Goal: Task Accomplishment & Management: Manage account settings

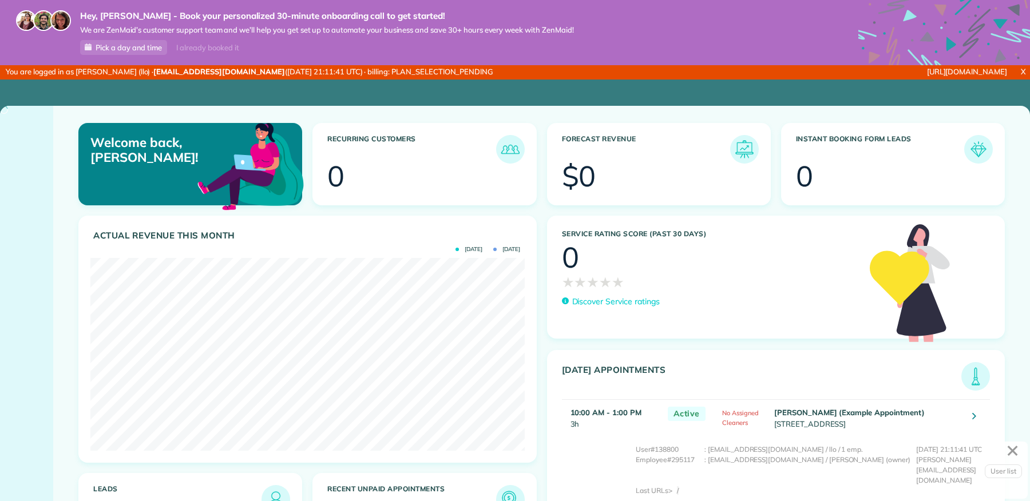
scroll to position [192, 434]
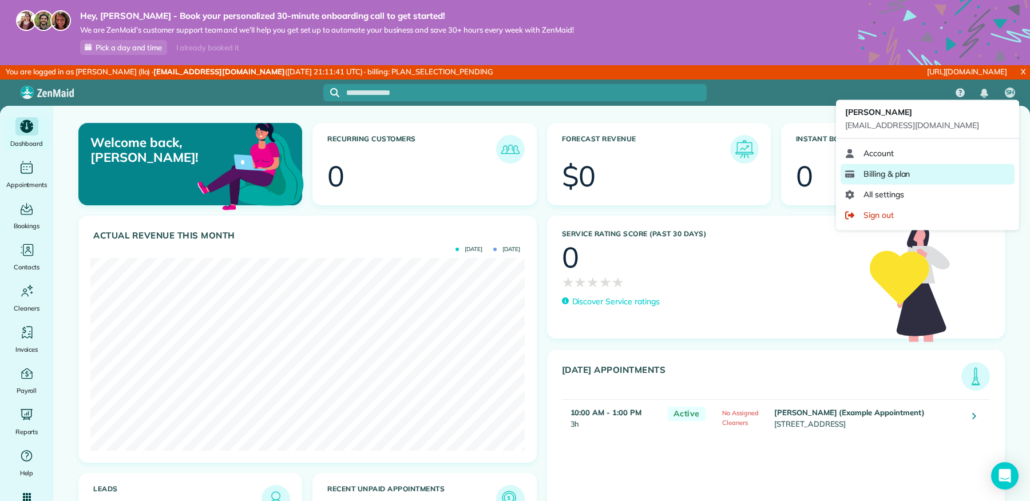
click at [900, 169] on span "Billing & plan" at bounding box center [886, 173] width 46 height 11
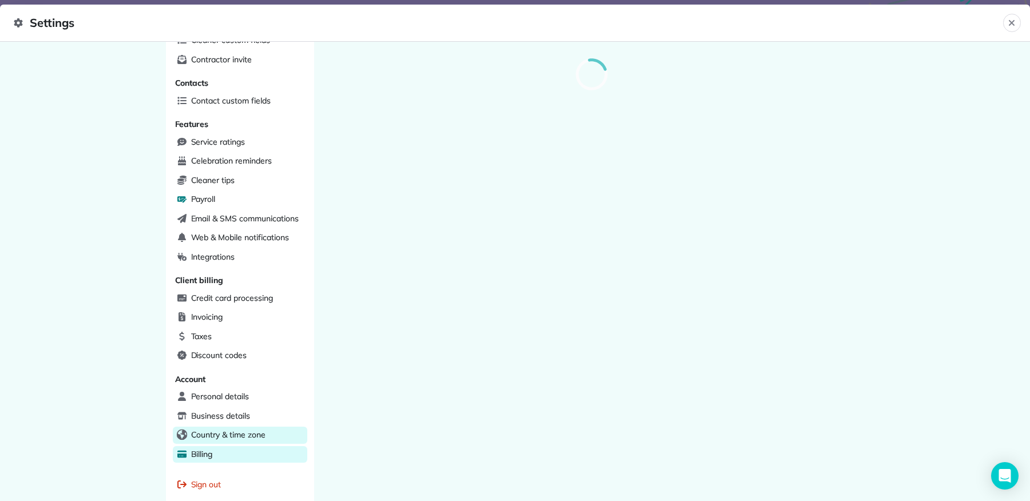
scroll to position [232, 0]
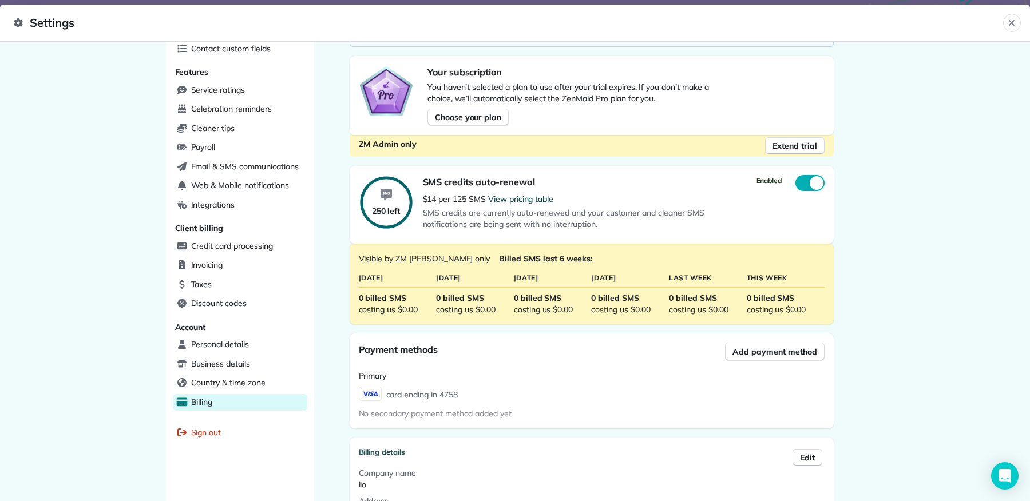
click at [227, 394] on div "Billing" at bounding box center [240, 402] width 134 height 17
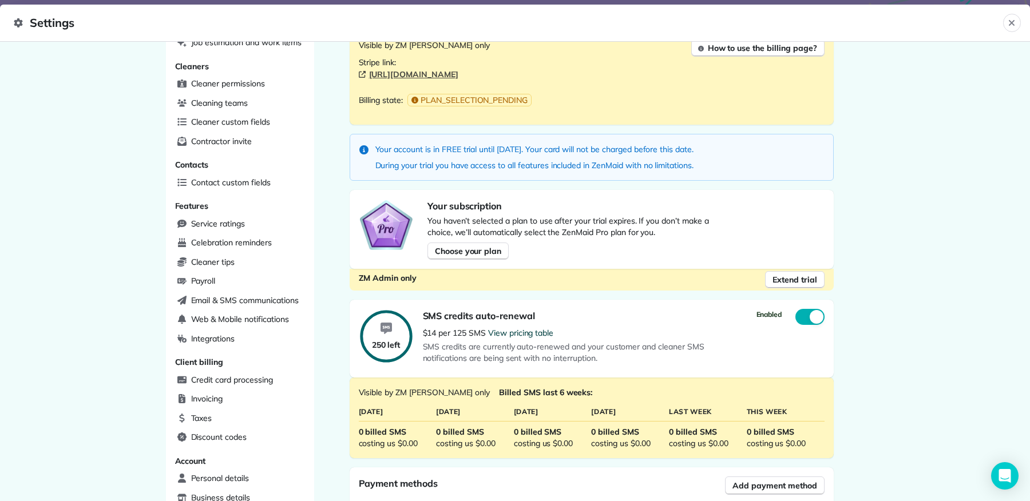
scroll to position [414, 0]
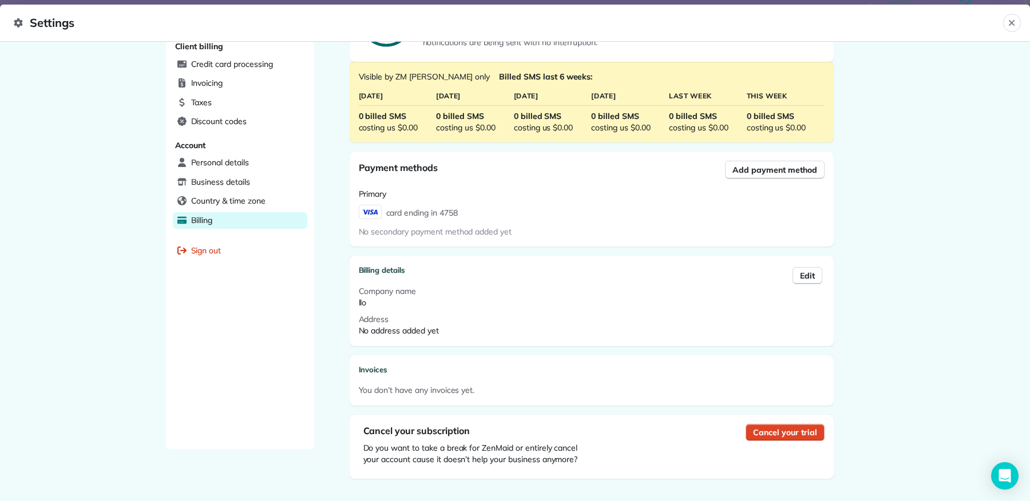
click at [799, 424] on button "Cancel your trial" at bounding box center [784, 432] width 78 height 17
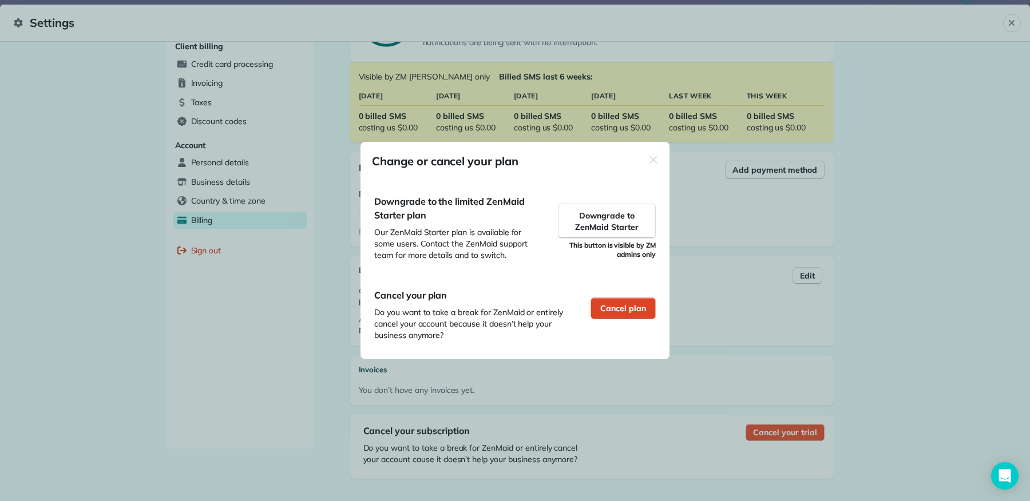
click at [646, 314] on div "Cancel plan" at bounding box center [622, 308] width 65 height 22
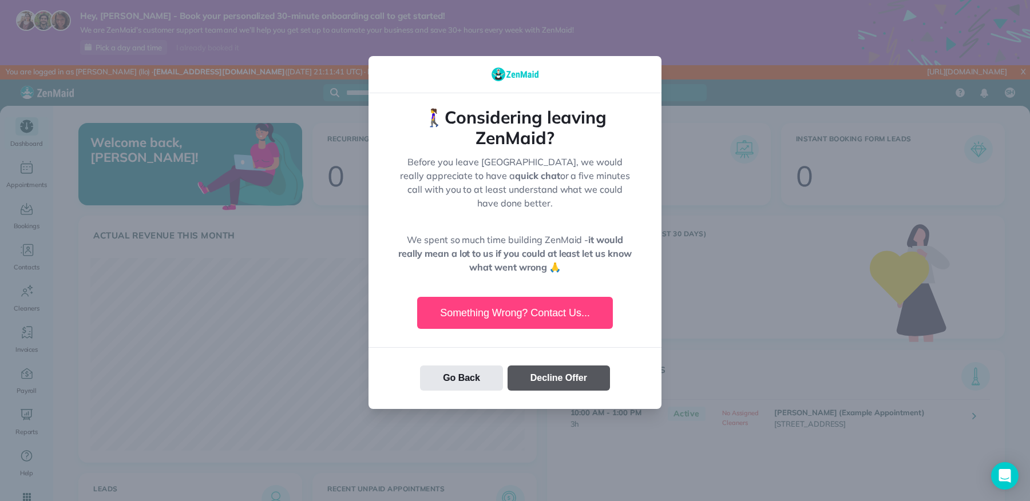
click at [543, 366] on button "Decline Offer" at bounding box center [558, 378] width 102 height 25
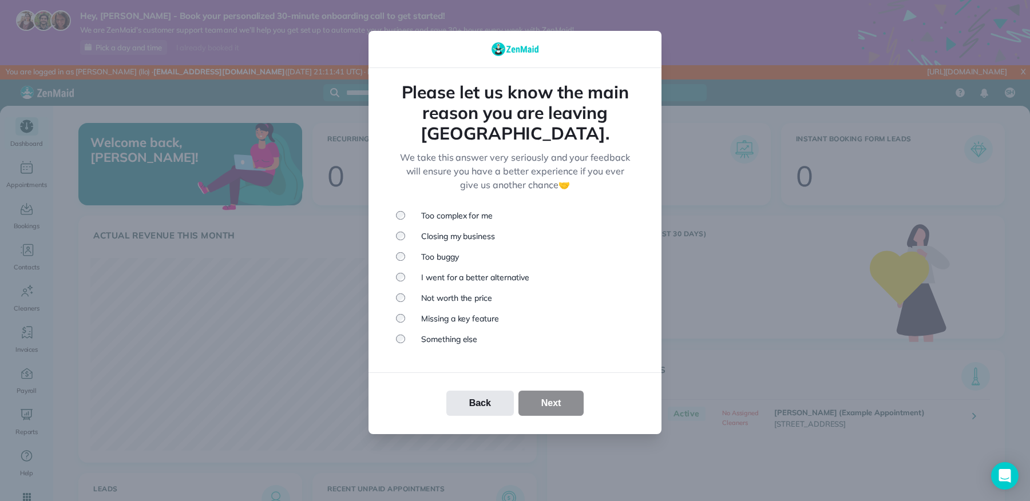
click at [463, 231] on li "Closing my business" at bounding box center [515, 236] width 238 height 11
click at [530, 392] on button "Next" at bounding box center [551, 403] width 66 height 25
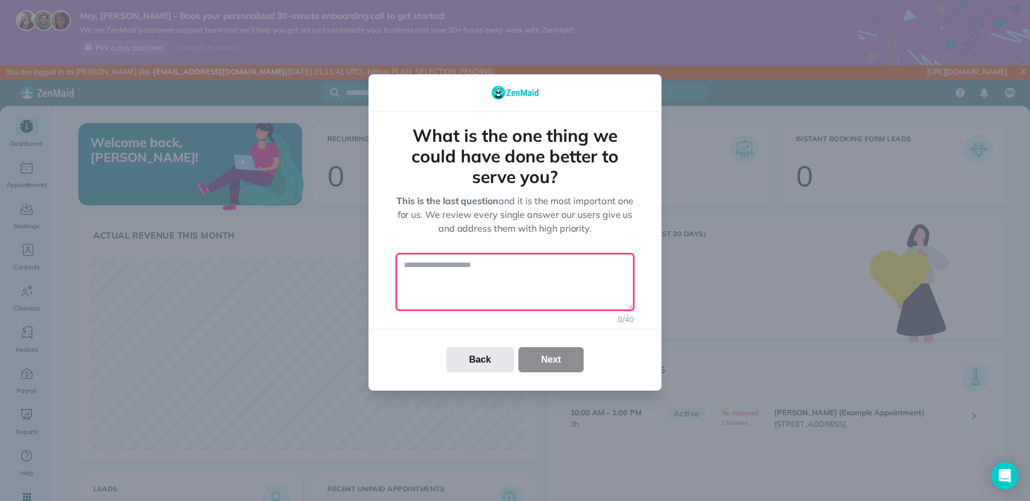
click at [505, 279] on textarea at bounding box center [515, 281] width 238 height 57
type textarea "*"
type textarea "**********"
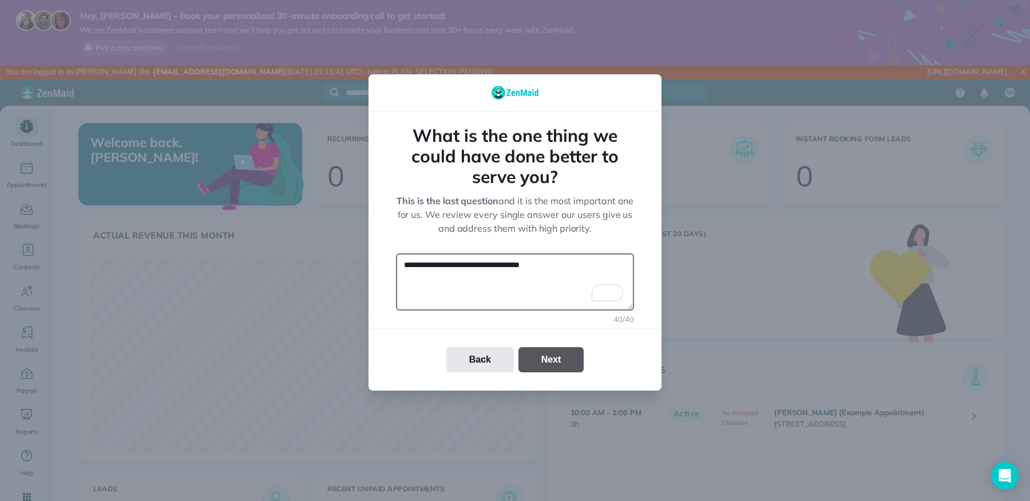
click at [570, 359] on button "Next" at bounding box center [551, 359] width 66 height 25
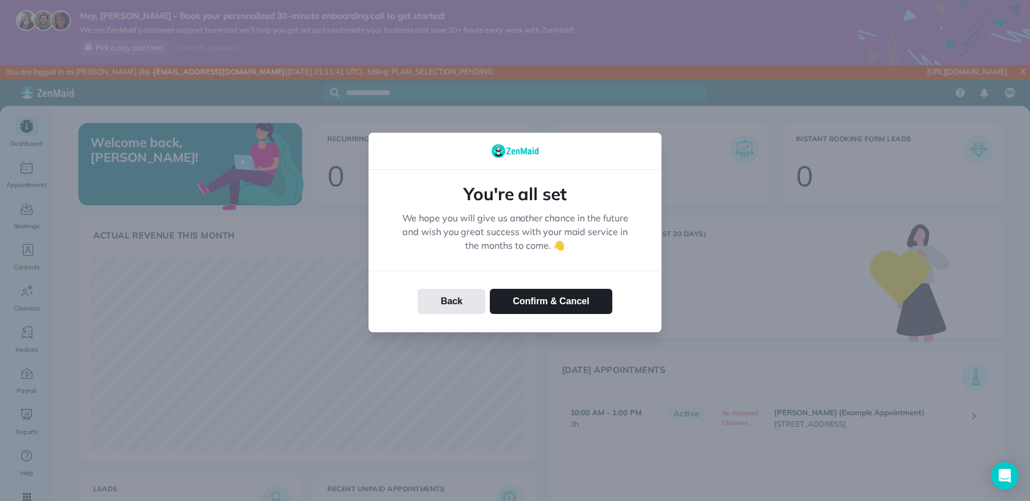
click at [539, 284] on div "Back Confirm & Cancel" at bounding box center [514, 302] width 293 height 62
click at [535, 295] on button "Confirm & Cancel" at bounding box center [551, 301] width 122 height 25
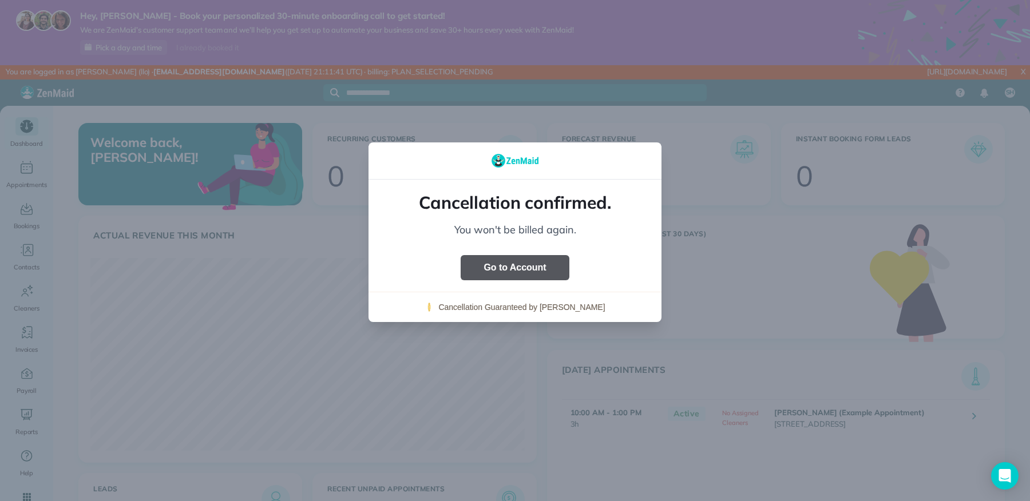
click at [501, 273] on button "Go to Account" at bounding box center [514, 267] width 108 height 25
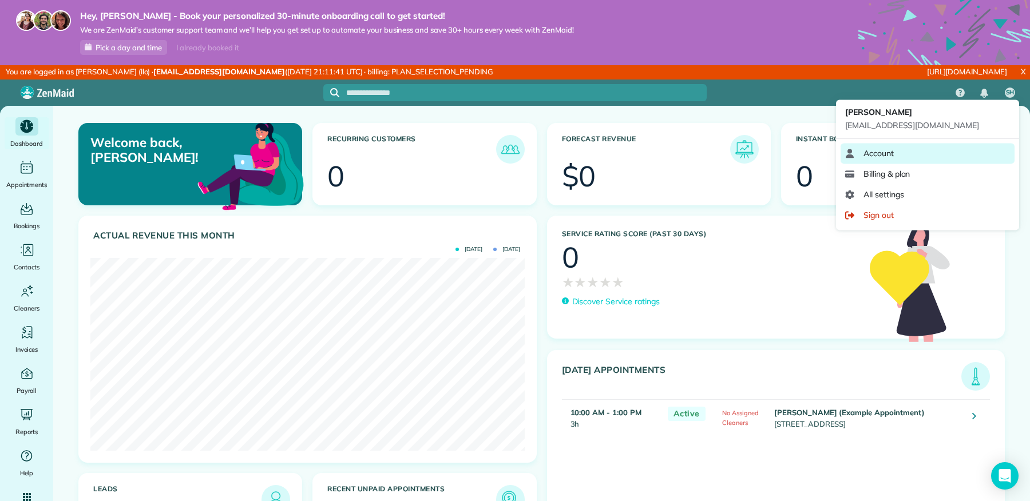
click at [915, 153] on link "Account" at bounding box center [927, 153] width 174 height 21
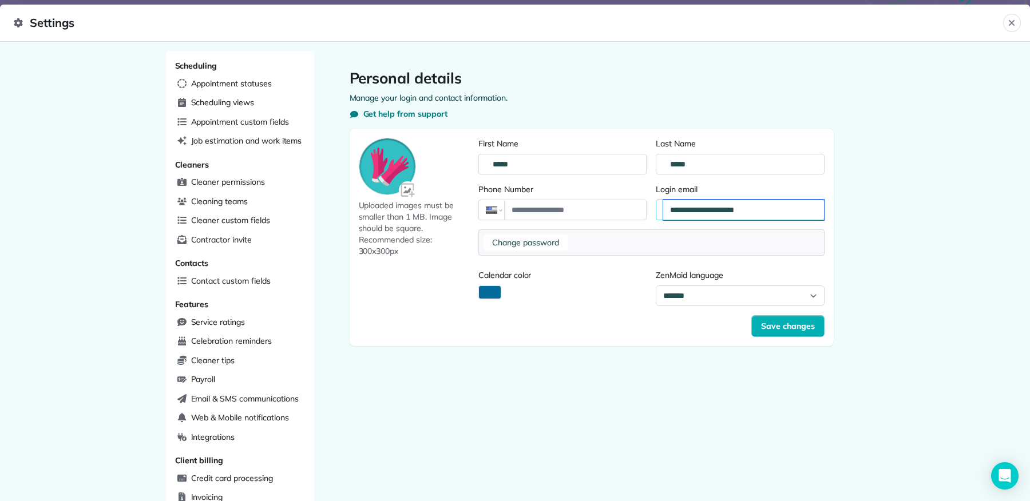
click at [746, 214] on input "**********" at bounding box center [743, 210] width 160 height 21
type input "**********"
click at [793, 323] on span "Save changes" at bounding box center [788, 325] width 54 height 11
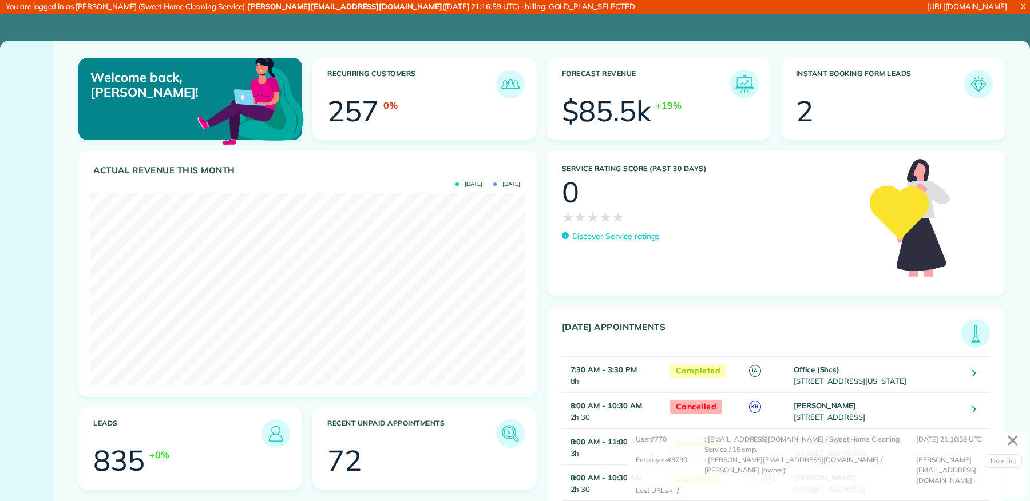
scroll to position [192, 434]
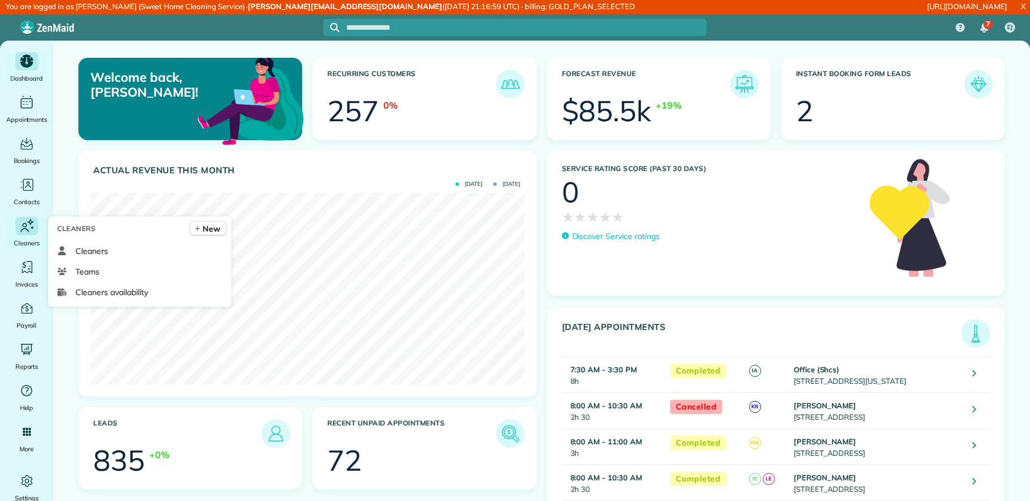
click at [23, 229] on icon "Main" at bounding box center [24, 230] width 8 height 4
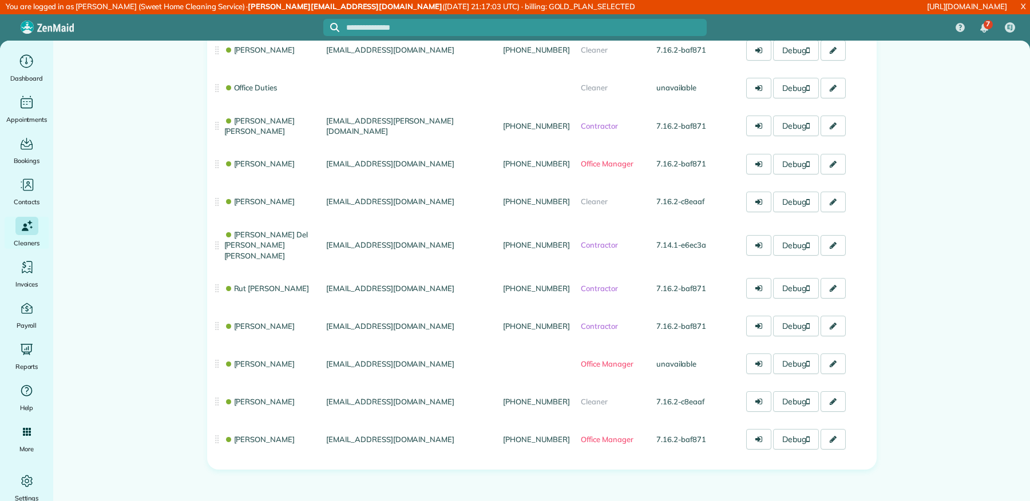
scroll to position [248, 0]
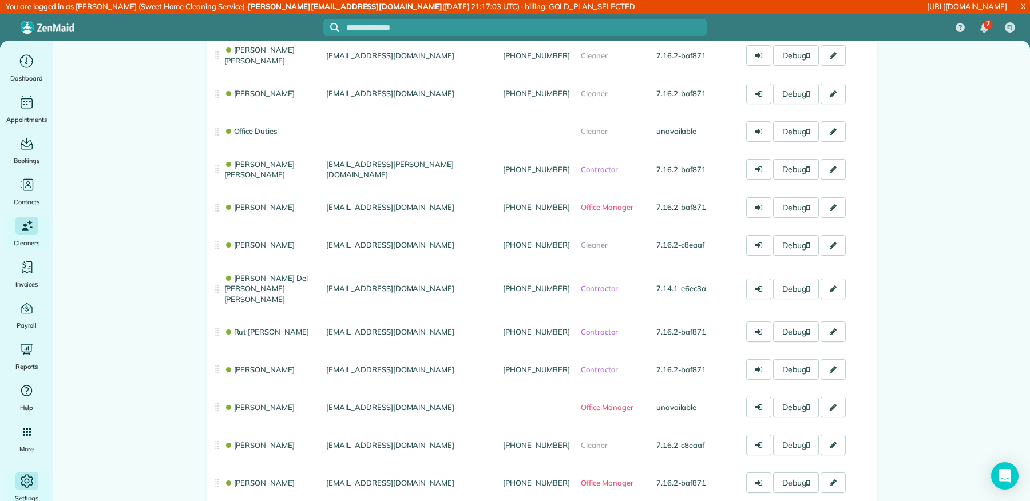
click at [22, 477] on icon "Main" at bounding box center [26, 480] width 17 height 17
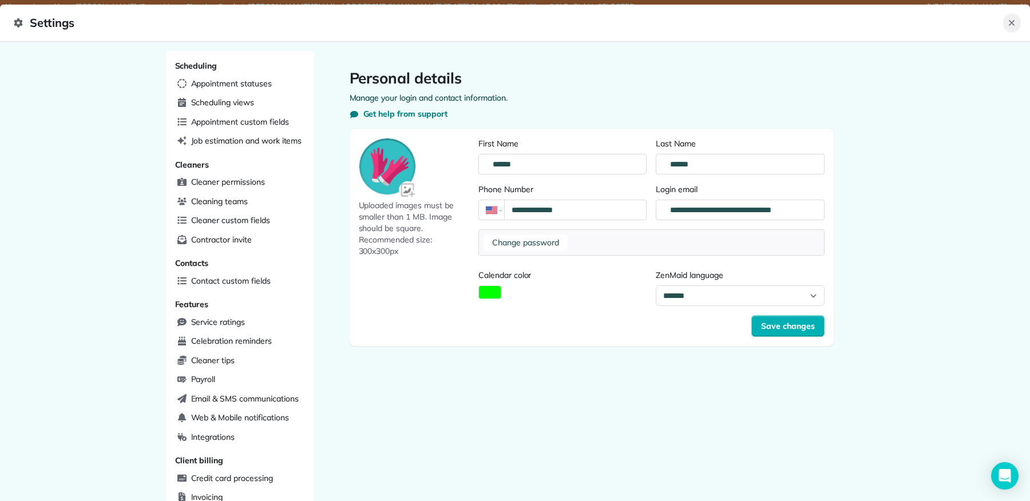
click at [1007, 27] on icon "Close" at bounding box center [1011, 22] width 9 height 9
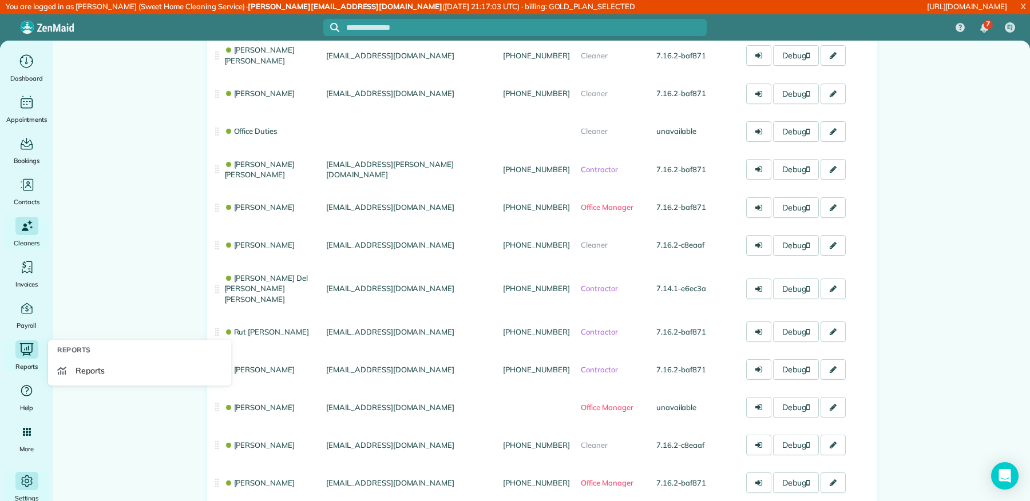
click at [40, 348] on div "Reports" at bounding box center [27, 356] width 46 height 32
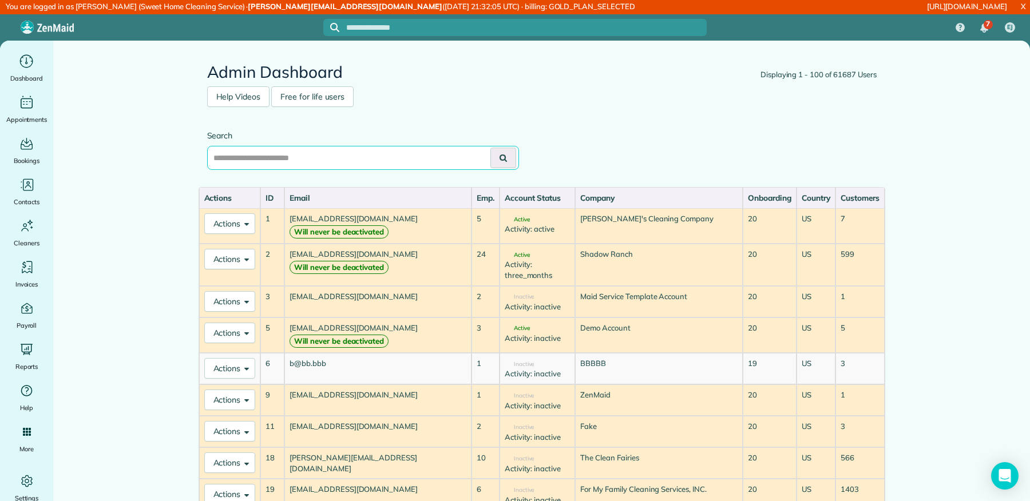
click at [326, 162] on input "text" at bounding box center [363, 158] width 312 height 24
paste input "**********"
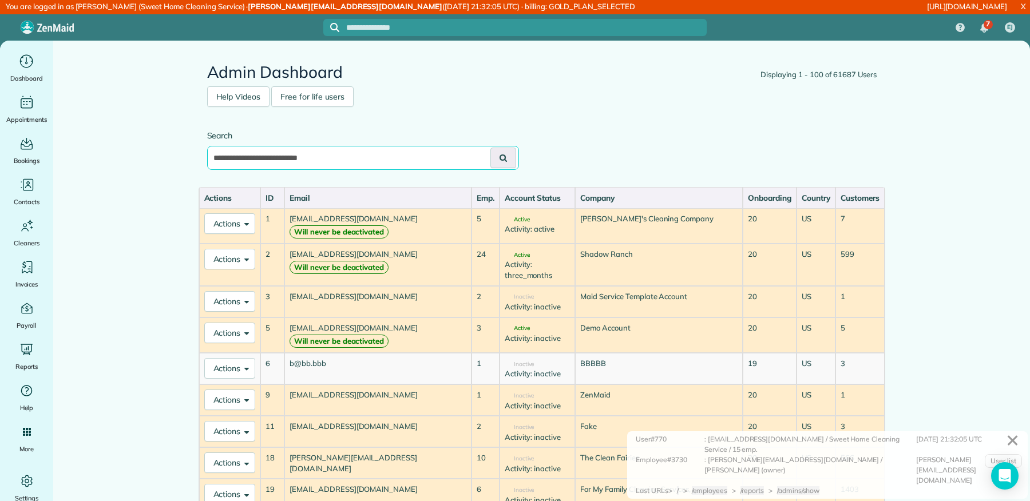
type input "**********"
click at [490, 148] on button at bounding box center [503, 158] width 26 height 21
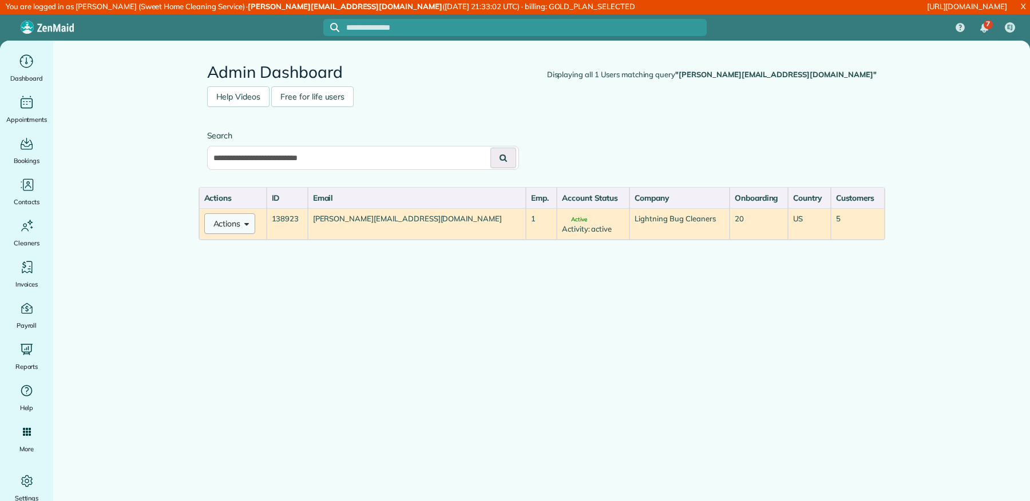
click at [222, 220] on button "Actions" at bounding box center [229, 223] width 51 height 21
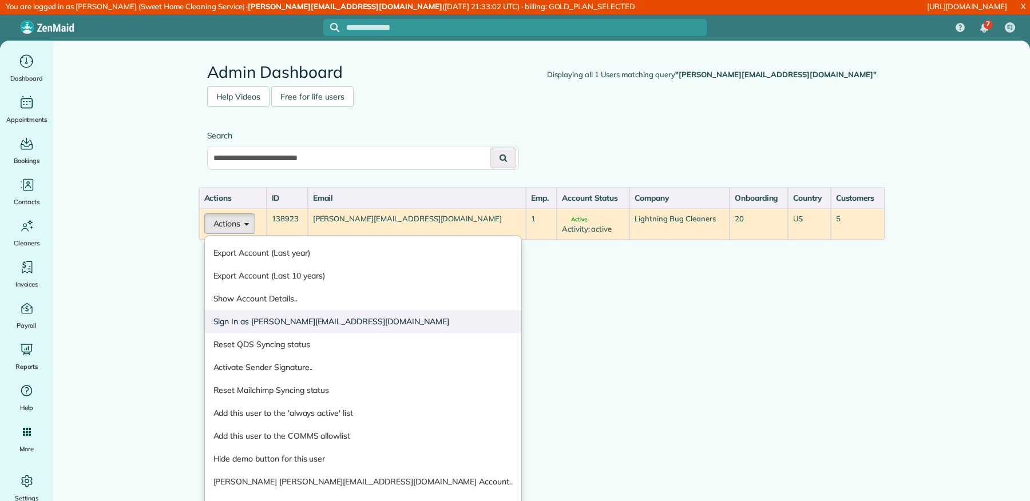
click at [263, 312] on link "Sign In as john@lightningbugcleaners.com" at bounding box center [363, 321] width 316 height 23
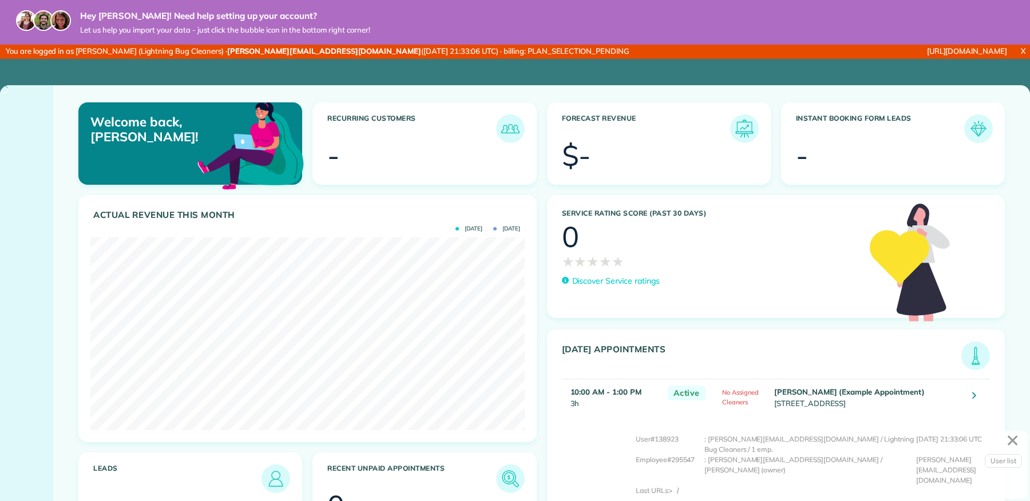
scroll to position [192, 434]
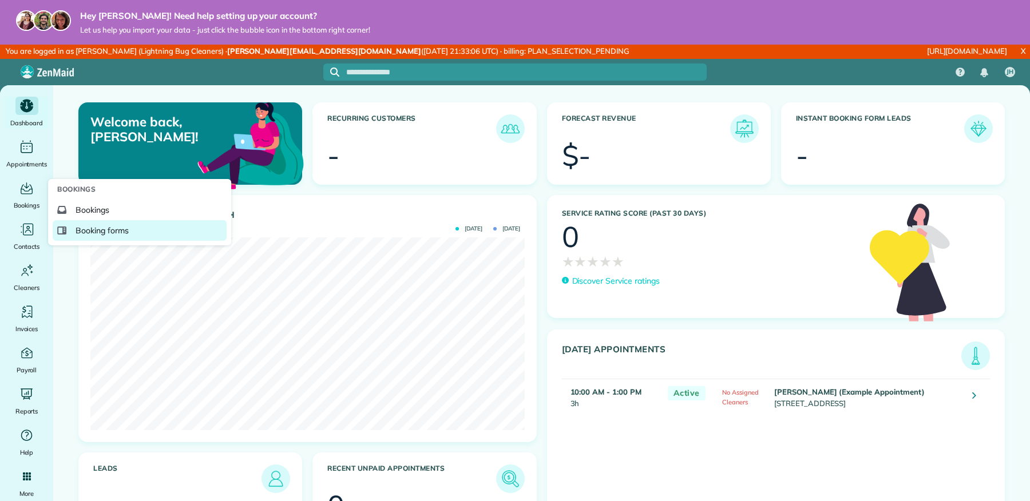
click at [106, 231] on span "Booking forms" at bounding box center [102, 230] width 53 height 11
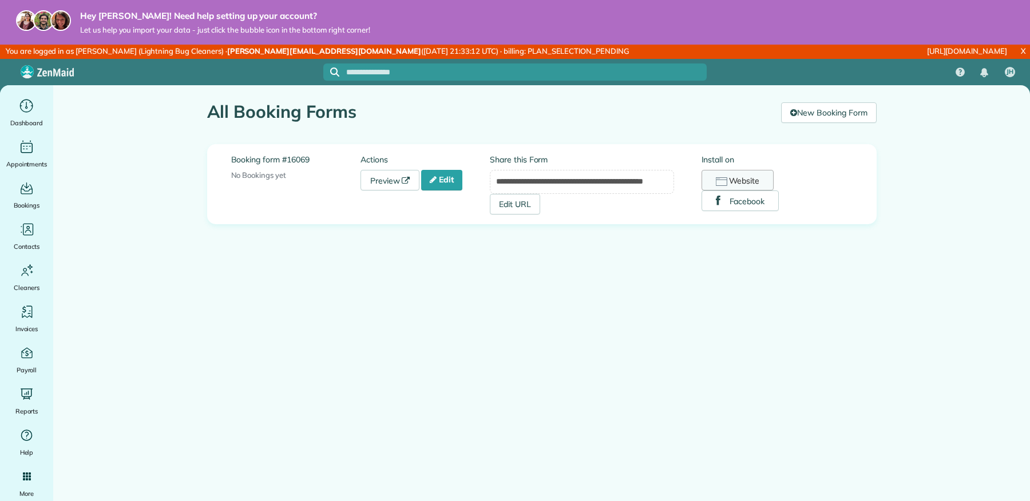
click at [761, 178] on button "Website" at bounding box center [737, 180] width 73 height 21
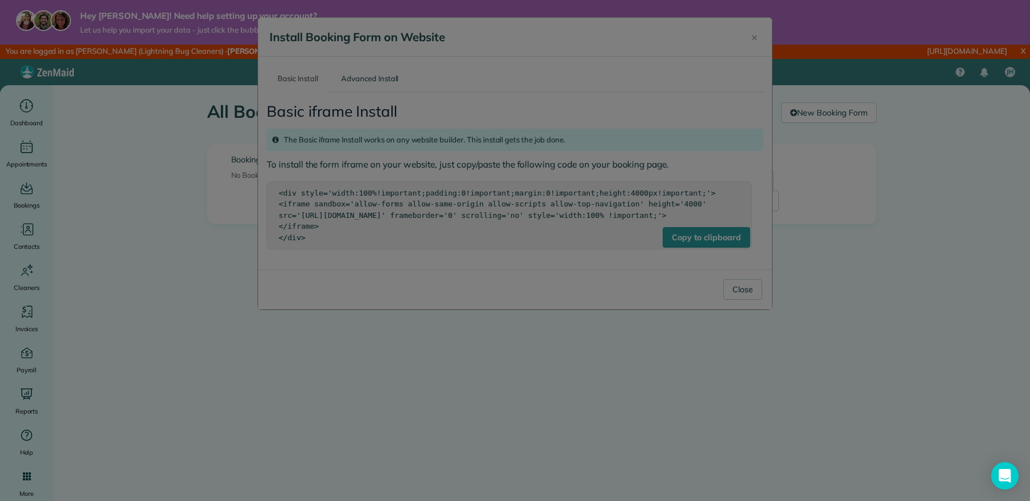
click at [697, 247] on div at bounding box center [515, 250] width 1030 height 501
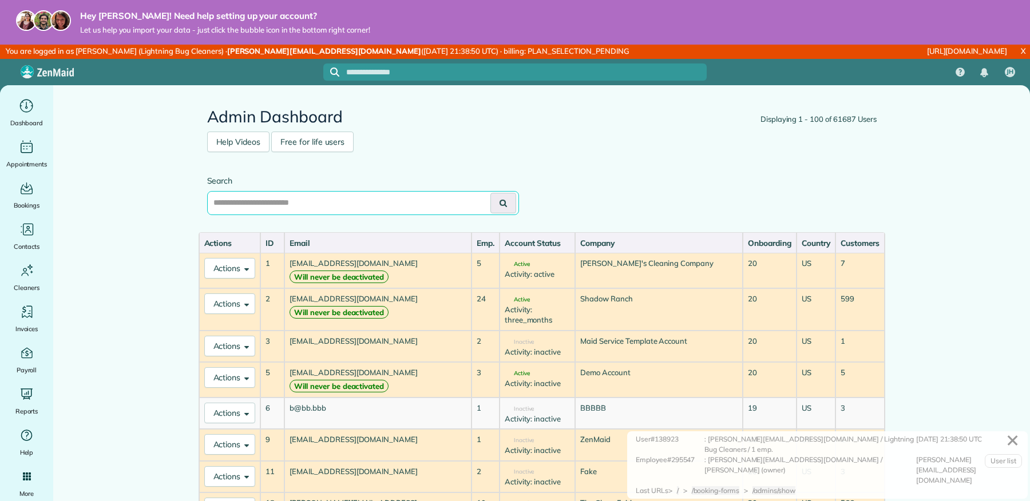
click at [300, 203] on input "text" at bounding box center [363, 203] width 312 height 24
paste input "**********"
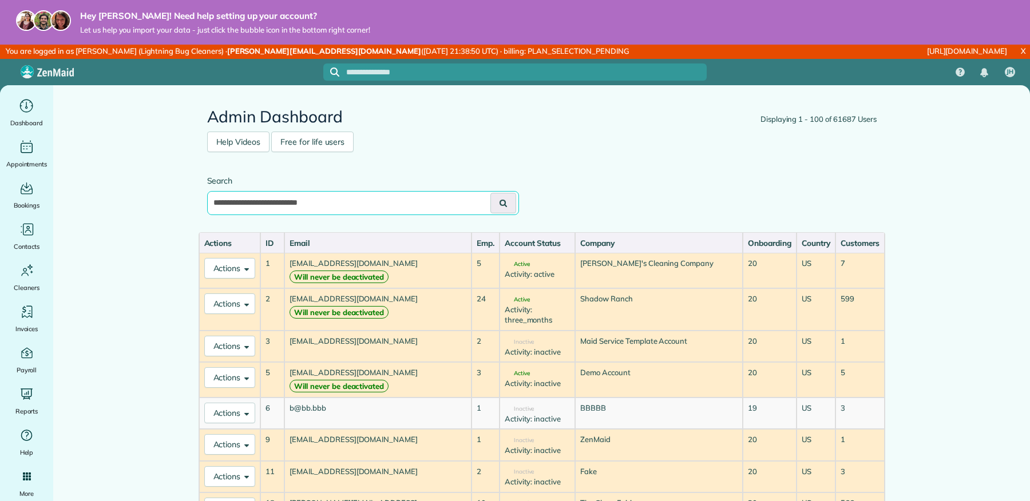
type input "**********"
click at [490, 193] on button at bounding box center [503, 203] width 26 height 21
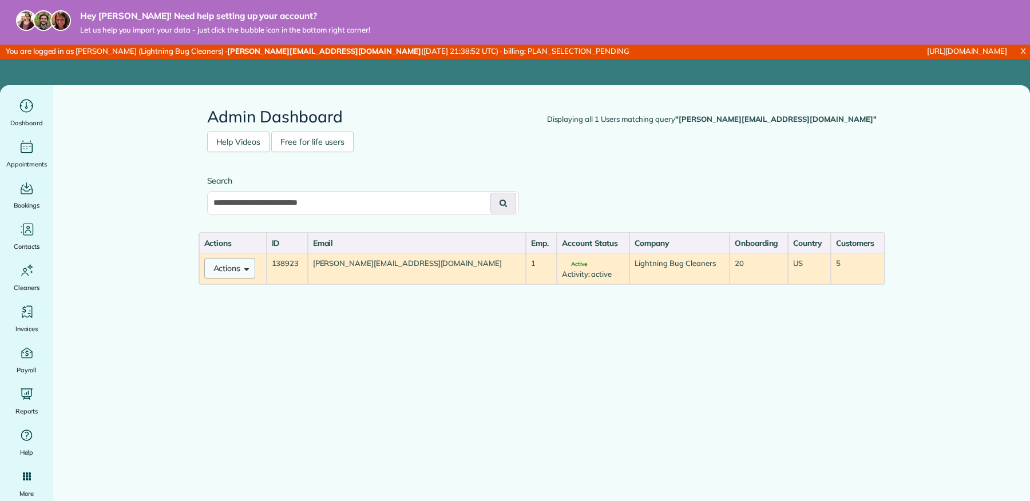
click at [243, 264] on span at bounding box center [244, 268] width 9 height 9
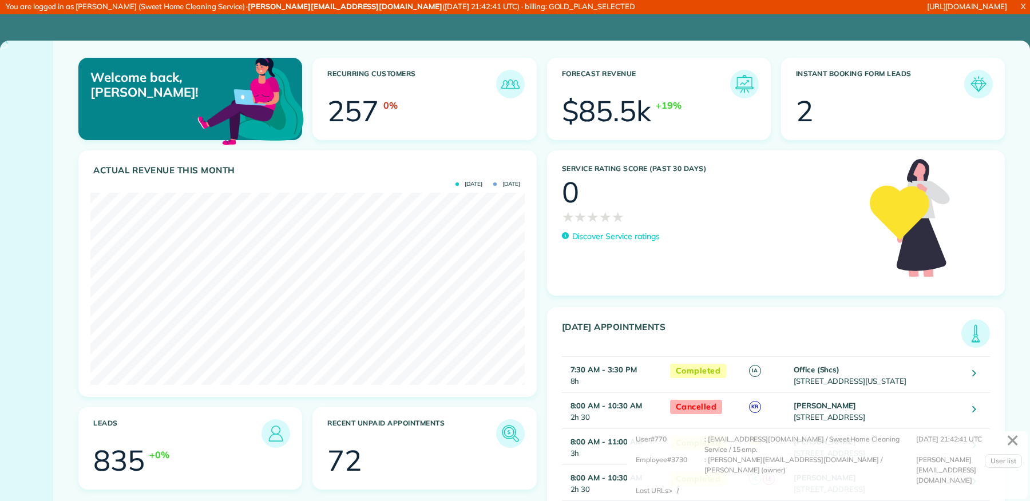
scroll to position [192, 434]
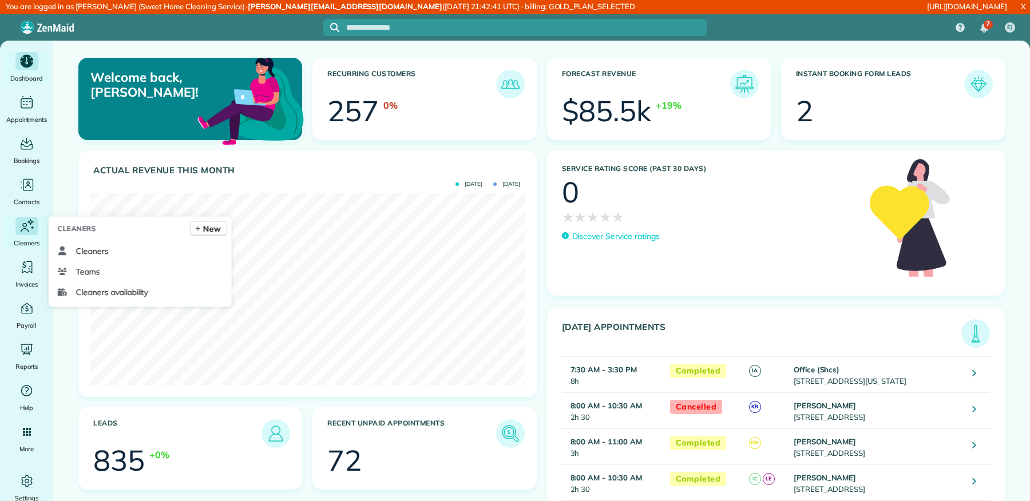
click at [26, 238] on span "Cleaners" at bounding box center [27, 242] width 26 height 11
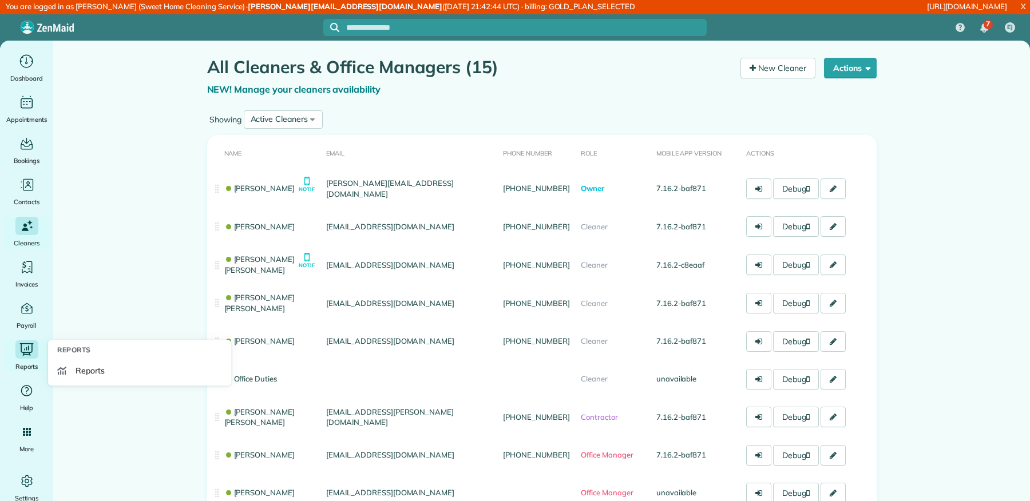
click at [21, 347] on icon "Main" at bounding box center [26, 349] width 13 height 12
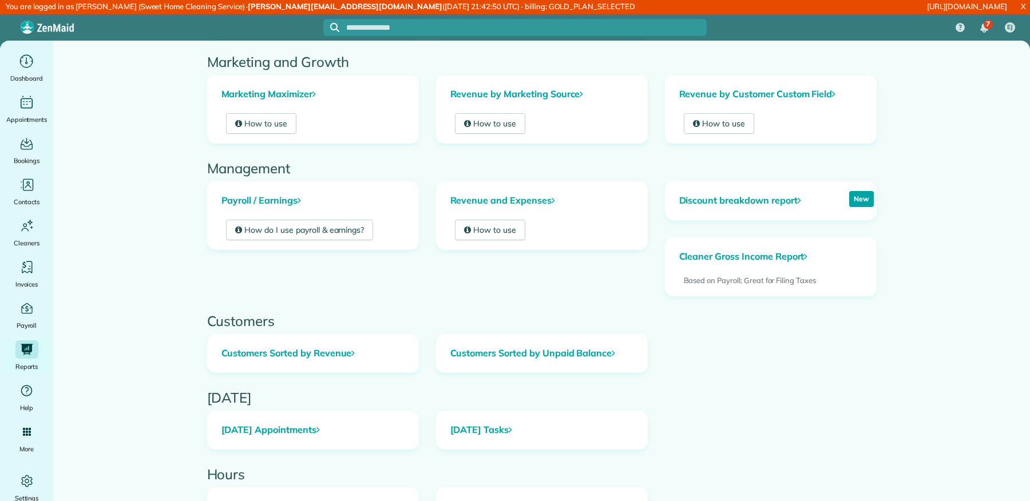
scroll to position [179, 0]
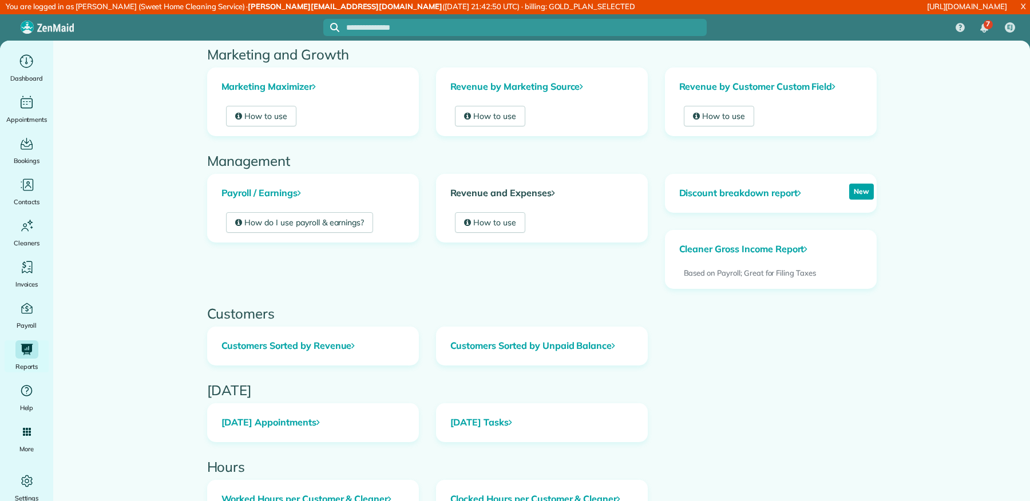
click at [495, 184] on link "Revenue and Expenses" at bounding box center [541, 193] width 211 height 38
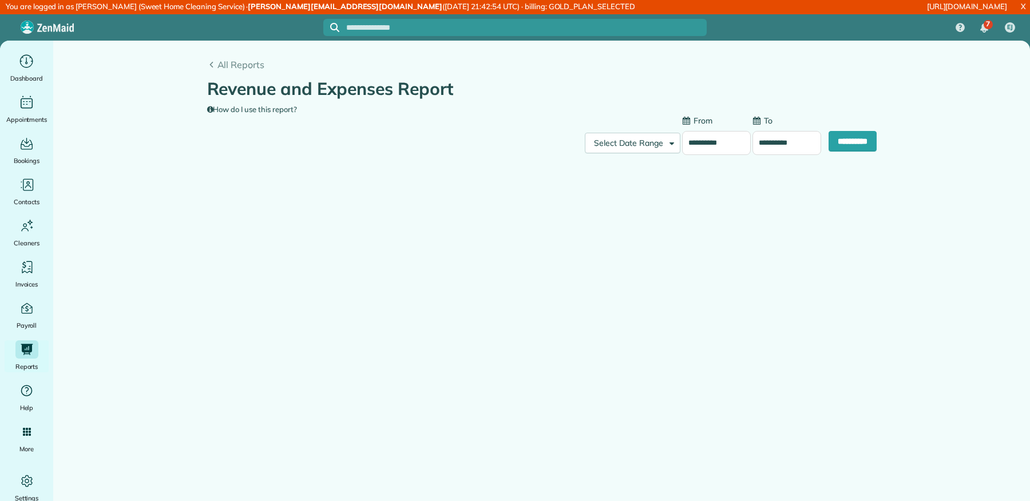
type input "**********"
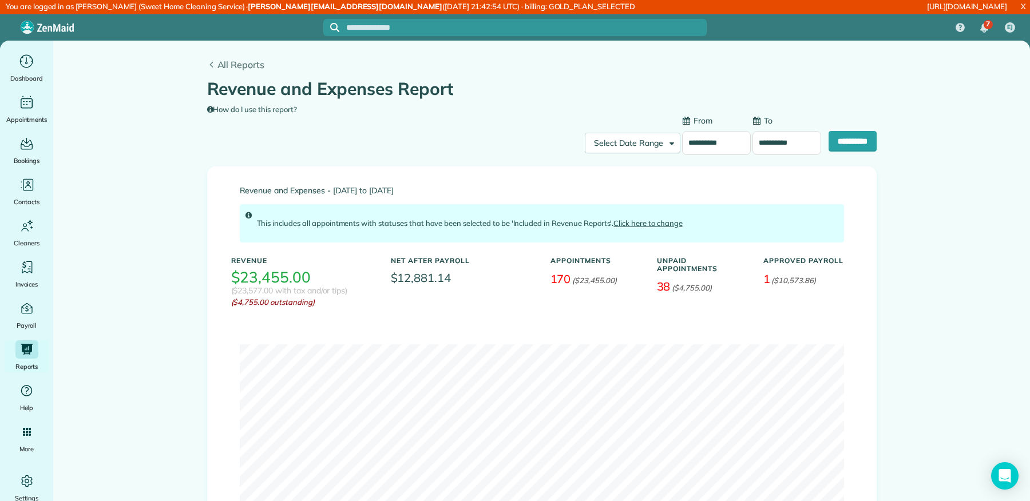
click at [243, 68] on span "All Reports" at bounding box center [546, 65] width 659 height 14
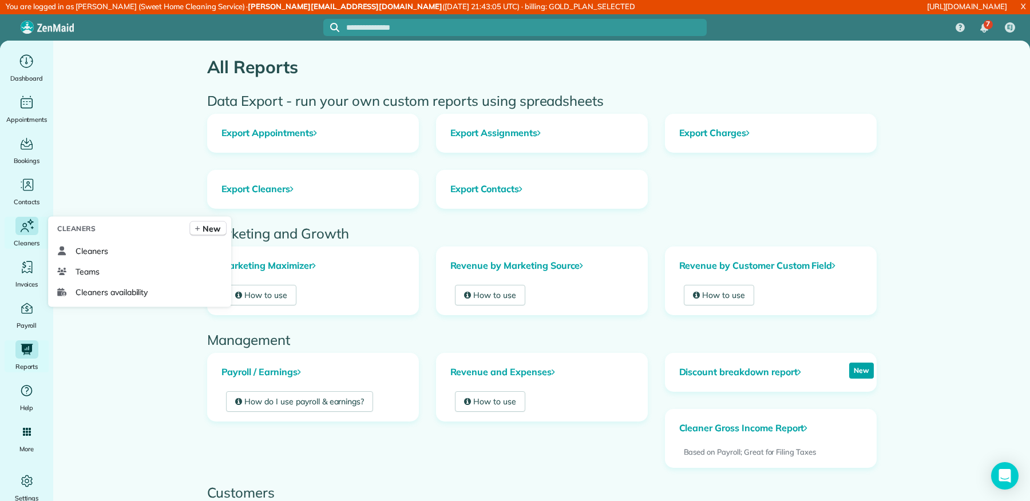
click at [36, 225] on div "Main" at bounding box center [26, 226] width 23 height 18
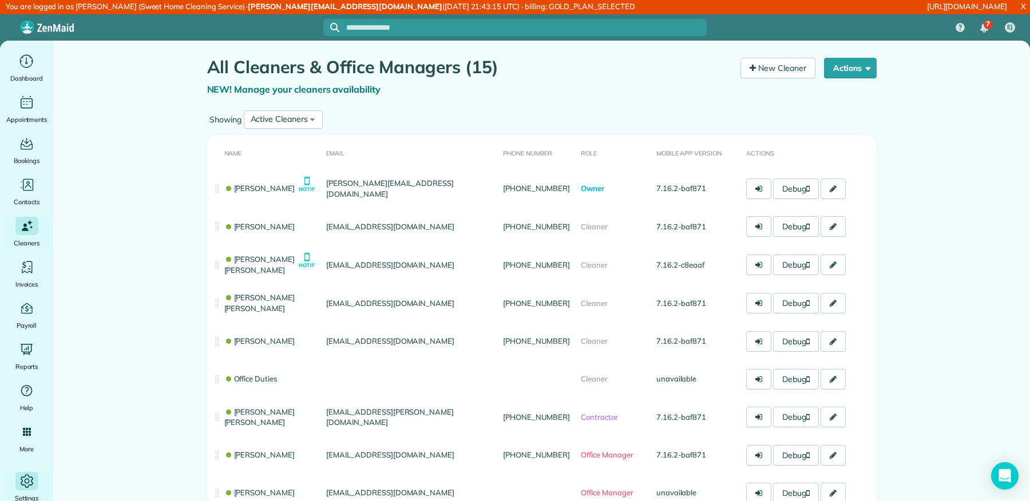
click at [23, 483] on icon "Main" at bounding box center [26, 480] width 17 height 17
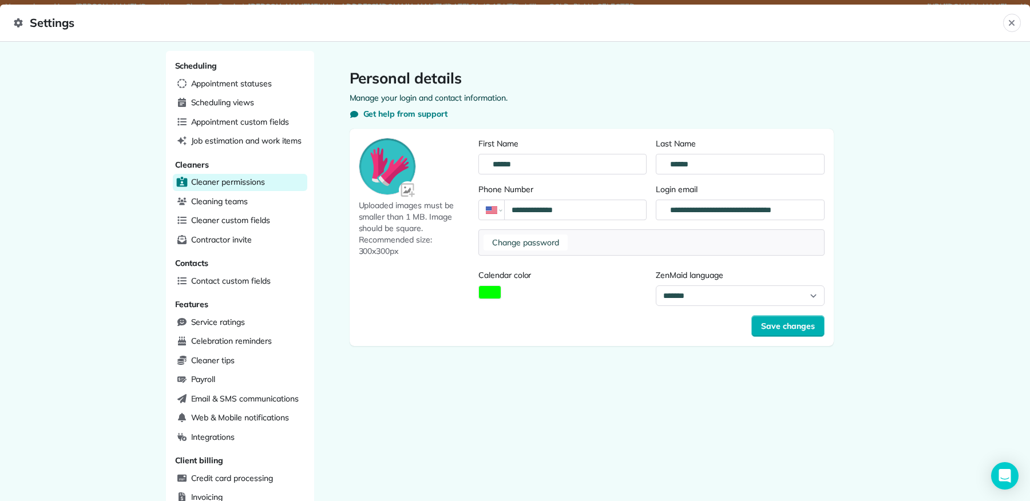
click at [254, 185] on span "Cleaner permissions" at bounding box center [228, 181] width 74 height 11
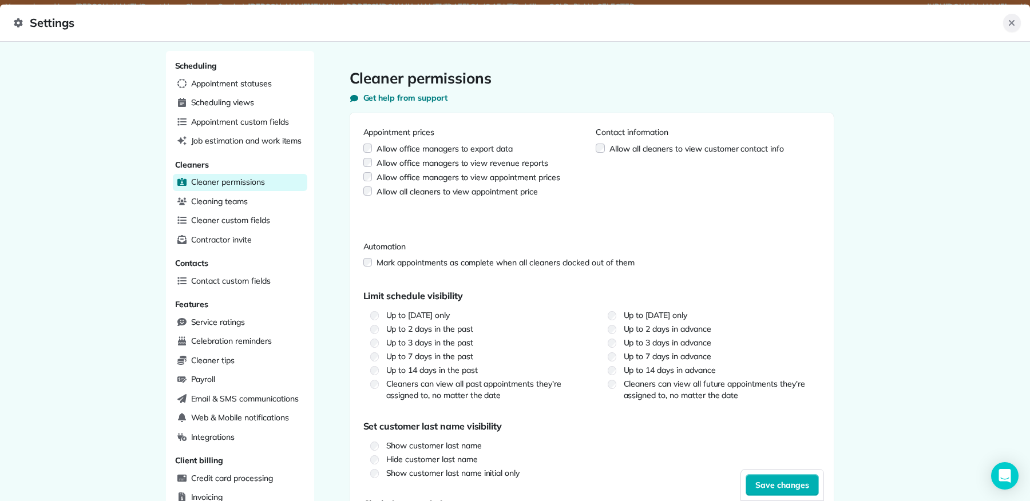
click at [1017, 23] on button "Close" at bounding box center [1012, 23] width 18 height 18
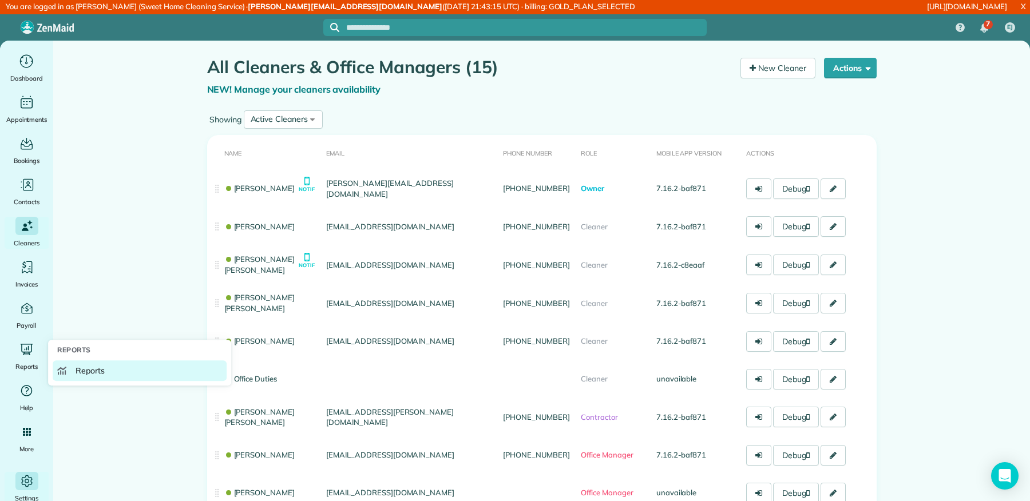
click at [80, 368] on span "Reports" at bounding box center [90, 370] width 29 height 11
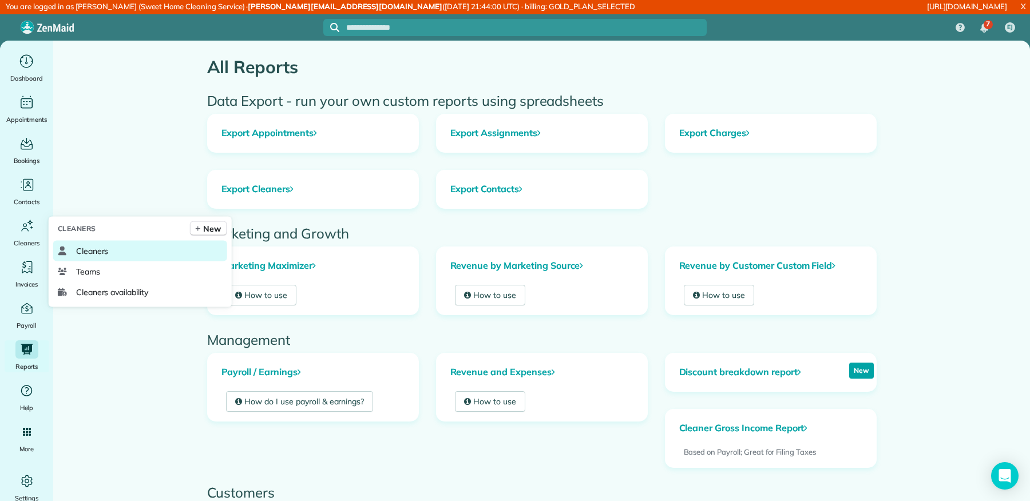
click at [82, 241] on link "Cleaners" at bounding box center [140, 251] width 174 height 21
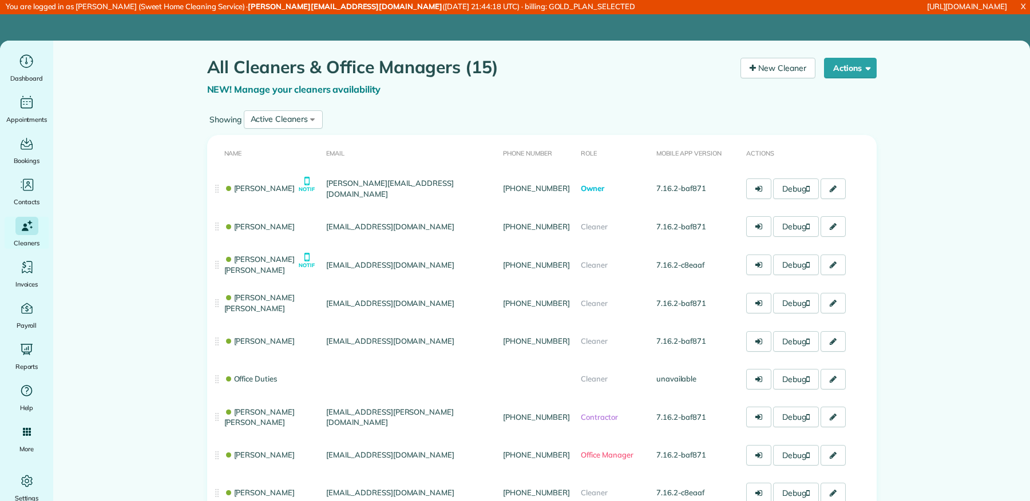
scroll to position [291, 0]
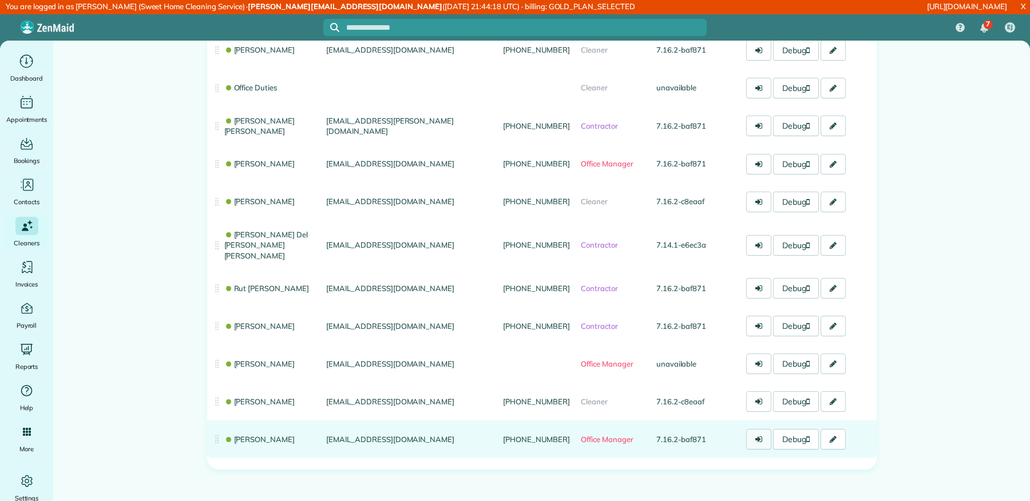
click at [766, 429] on link at bounding box center [758, 439] width 25 height 21
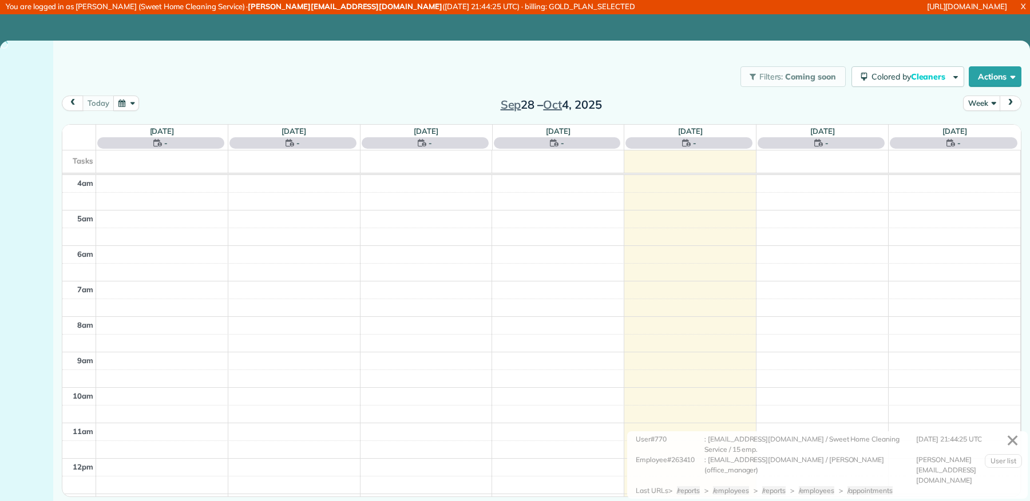
scroll to position [106, 0]
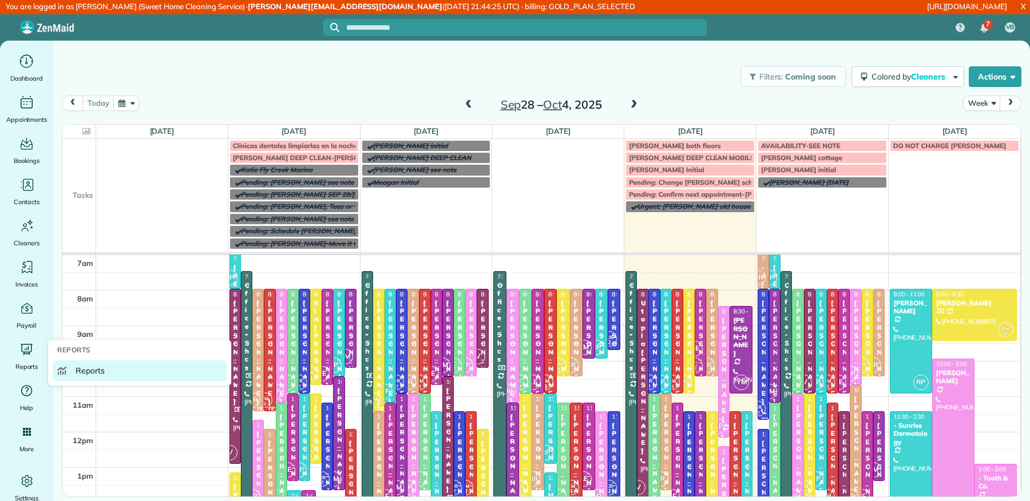
click at [88, 361] on link "Reports" at bounding box center [140, 370] width 174 height 21
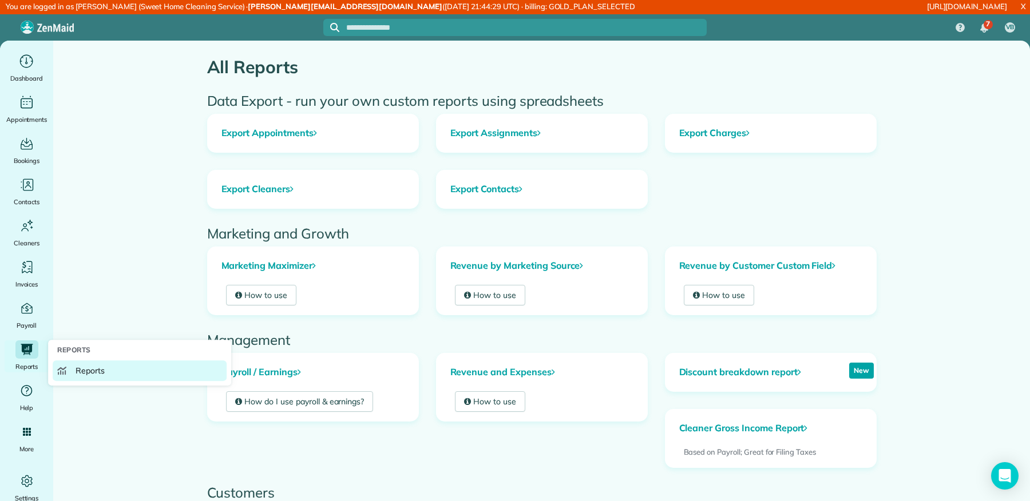
click at [85, 376] on span "Reports" at bounding box center [90, 370] width 29 height 11
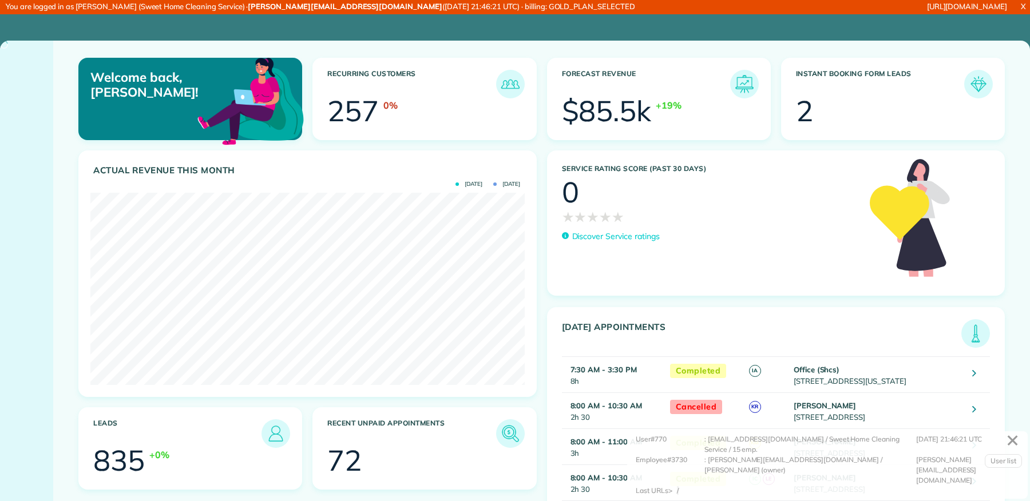
scroll to position [192, 434]
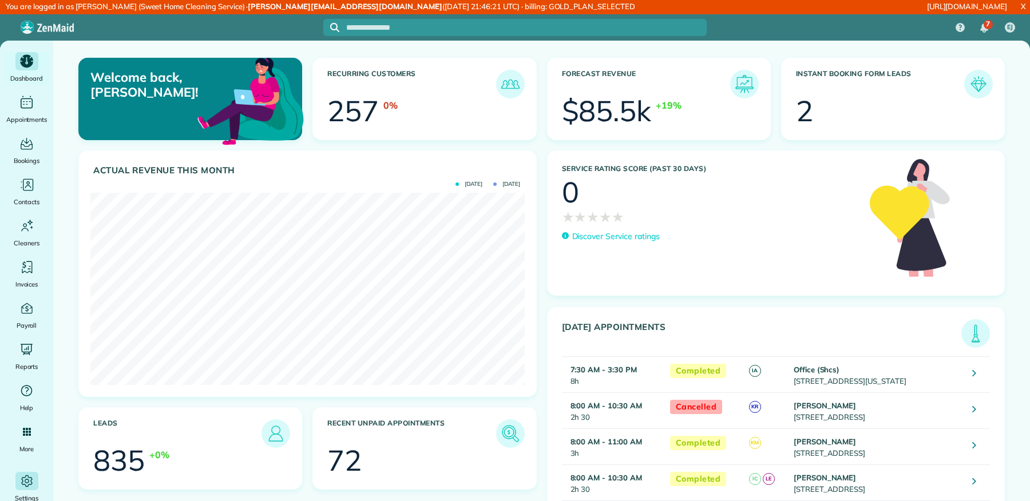
click at [23, 475] on icon "Main" at bounding box center [26, 481] width 15 height 15
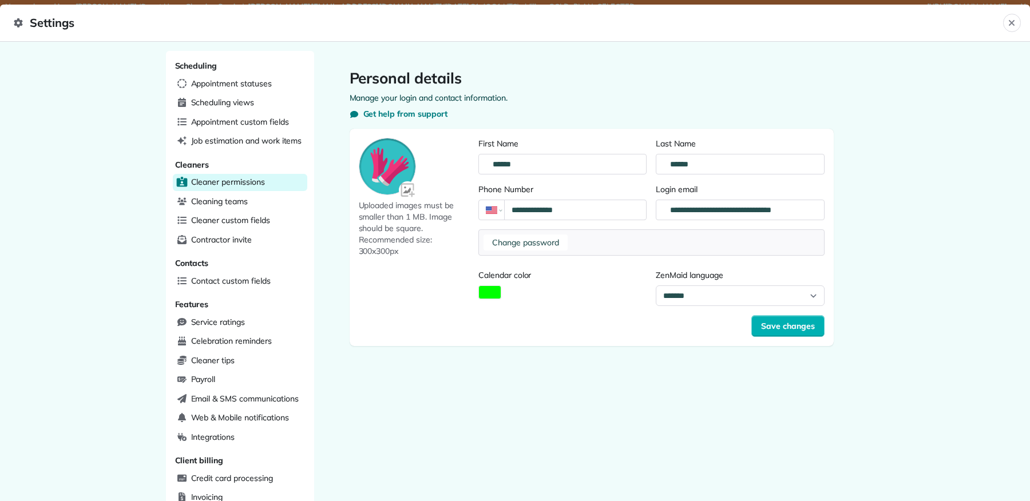
click at [276, 184] on div "Cleaner permissions" at bounding box center [240, 182] width 134 height 17
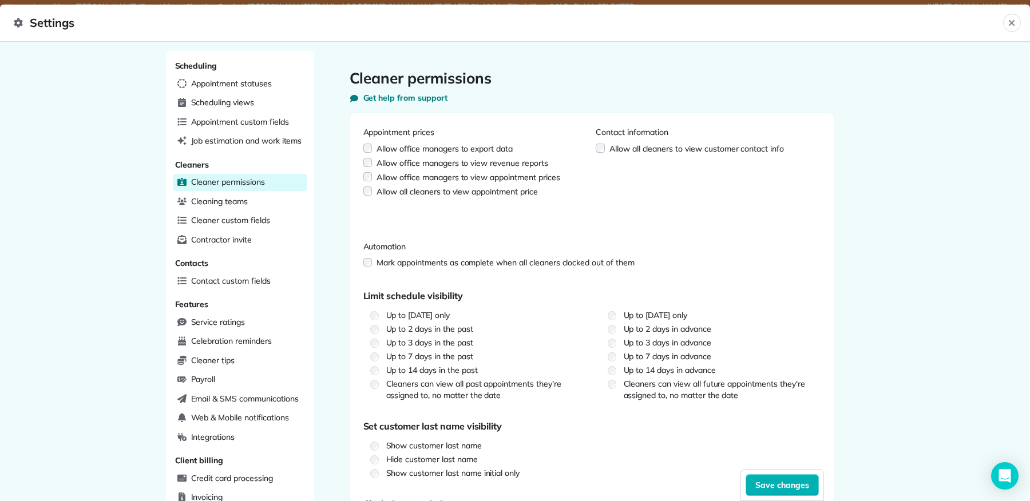
click at [408, 160] on div "Allow office managers to view revenue reports" at bounding box center [461, 162] width 171 height 11
click at [408, 149] on div "Allow office managers to export data" at bounding box center [444, 148] width 136 height 11
click at [771, 496] on button "Save changes" at bounding box center [781, 485] width 73 height 22
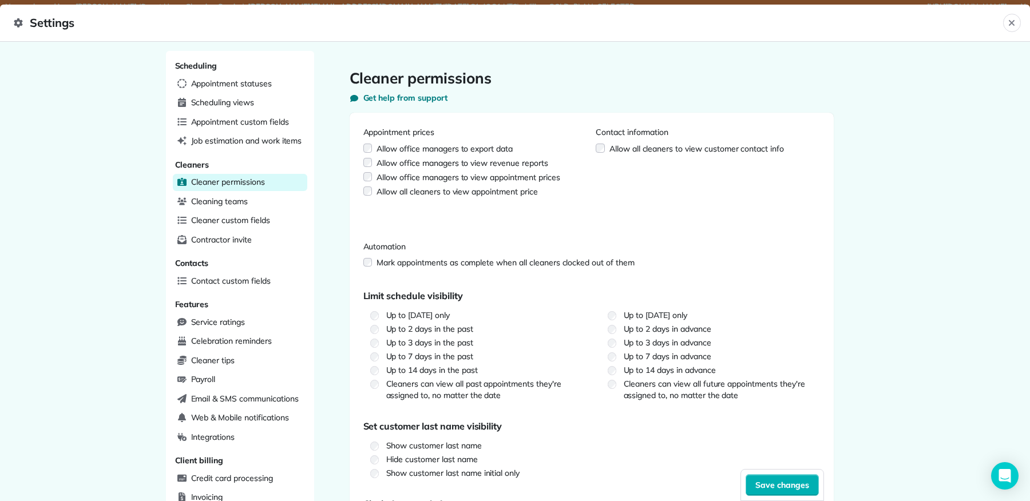
click at [1016, 31] on header "Settings Close" at bounding box center [515, 23] width 1030 height 37
click at [1010, 21] on icon "Close" at bounding box center [1011, 22] width 9 height 9
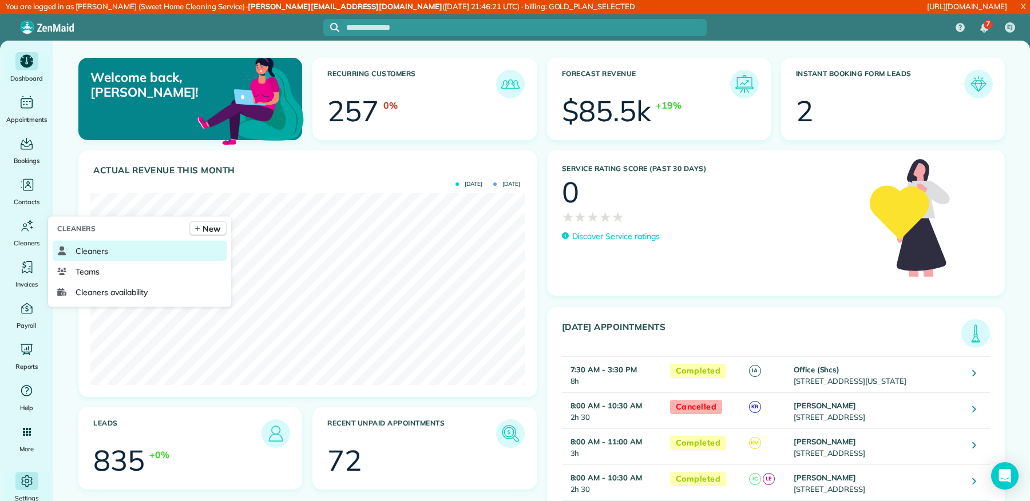
click at [69, 248] on link "Cleaners" at bounding box center [140, 251] width 174 height 21
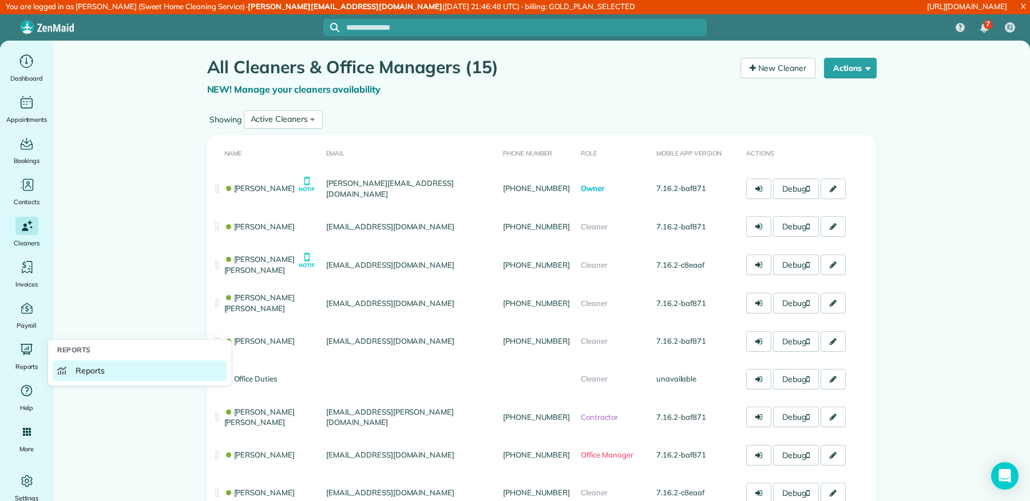
click at [86, 366] on span "Reports" at bounding box center [90, 370] width 29 height 11
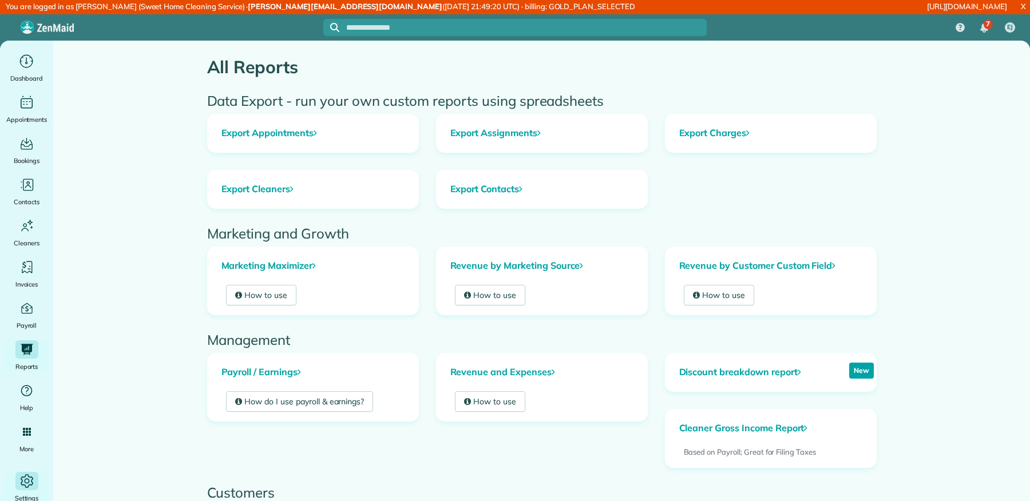
click at [34, 479] on icon "Main" at bounding box center [26, 480] width 17 height 17
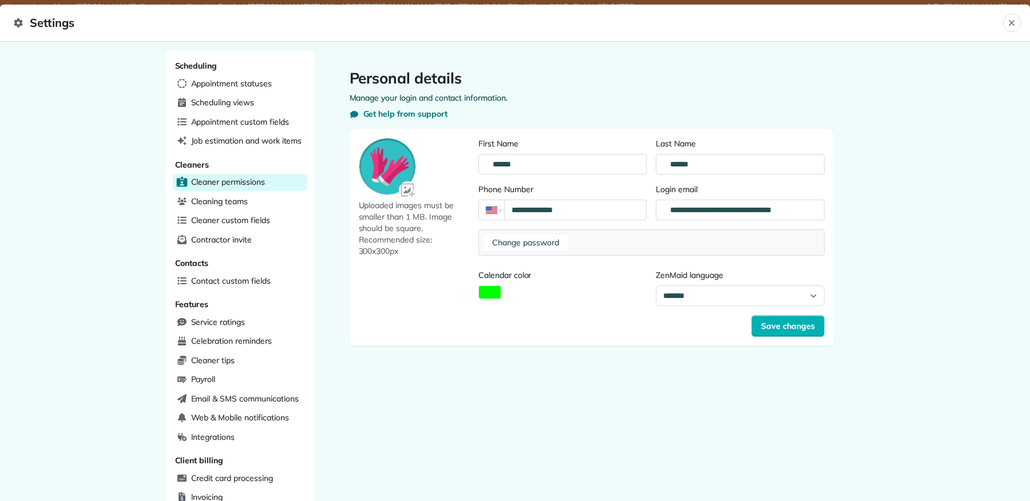
click at [247, 183] on span "Cleaner permissions" at bounding box center [228, 181] width 74 height 11
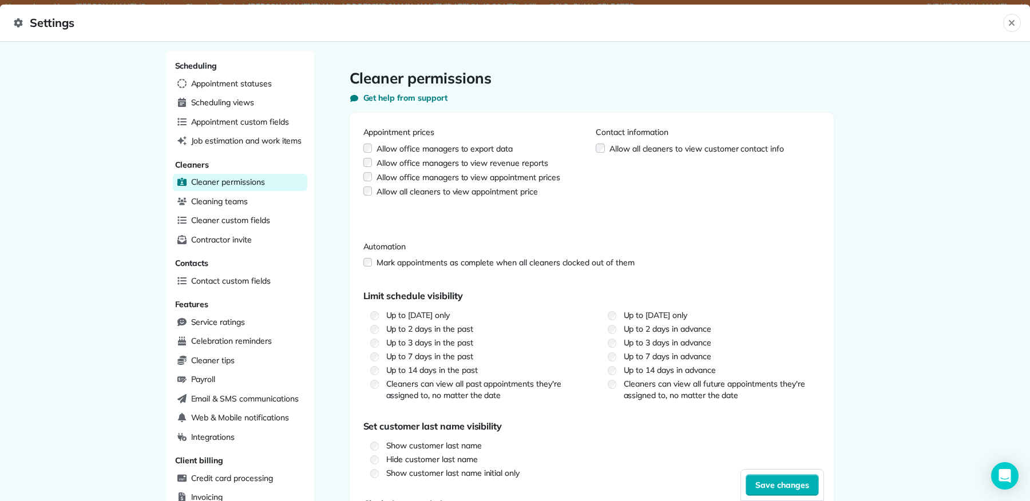
click at [495, 150] on div "Allow office managers to export data" at bounding box center [444, 148] width 136 height 11
click at [497, 159] on div "Allow office managers to view revenue reports" at bounding box center [461, 162] width 171 height 11
click at [788, 479] on button "Save changes" at bounding box center [781, 485] width 73 height 22
click at [1014, 24] on icon "Close" at bounding box center [1011, 22] width 9 height 9
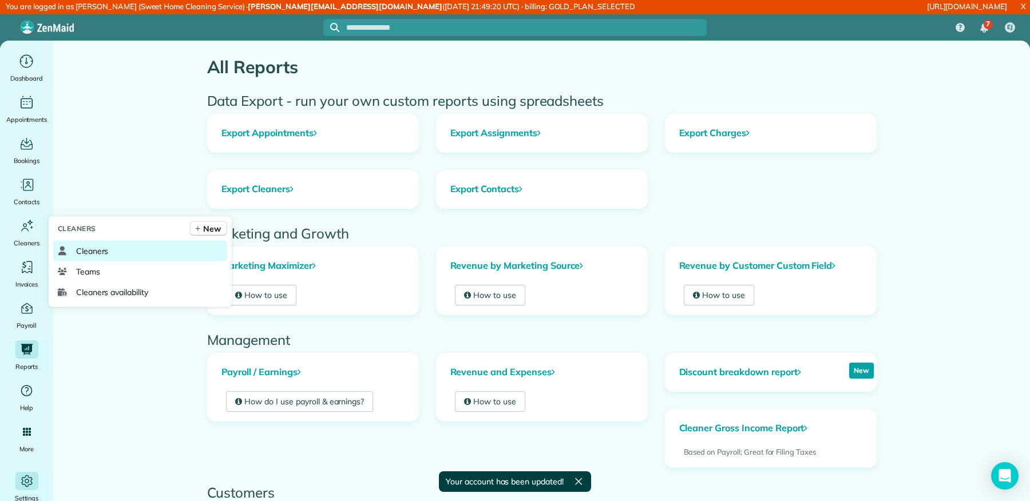
click at [83, 245] on span "Cleaners" at bounding box center [92, 250] width 33 height 11
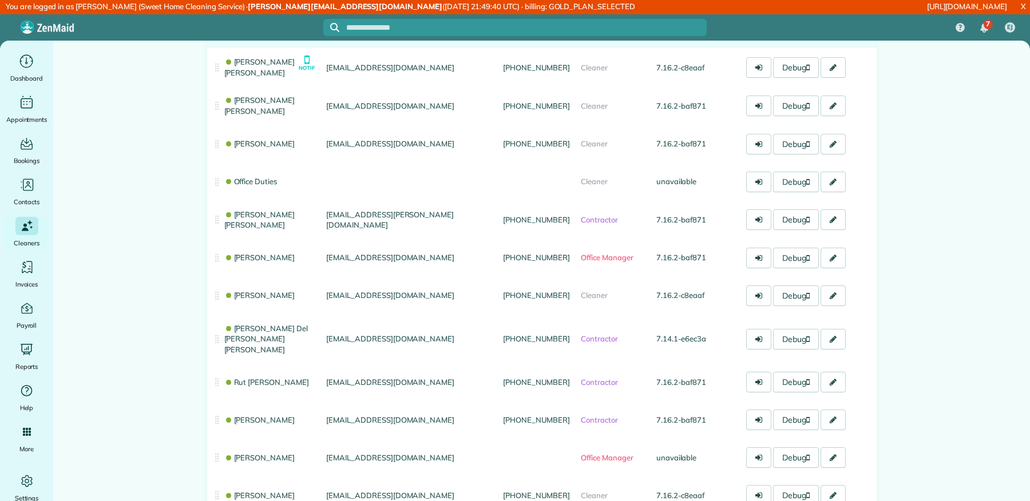
scroll to position [291, 0]
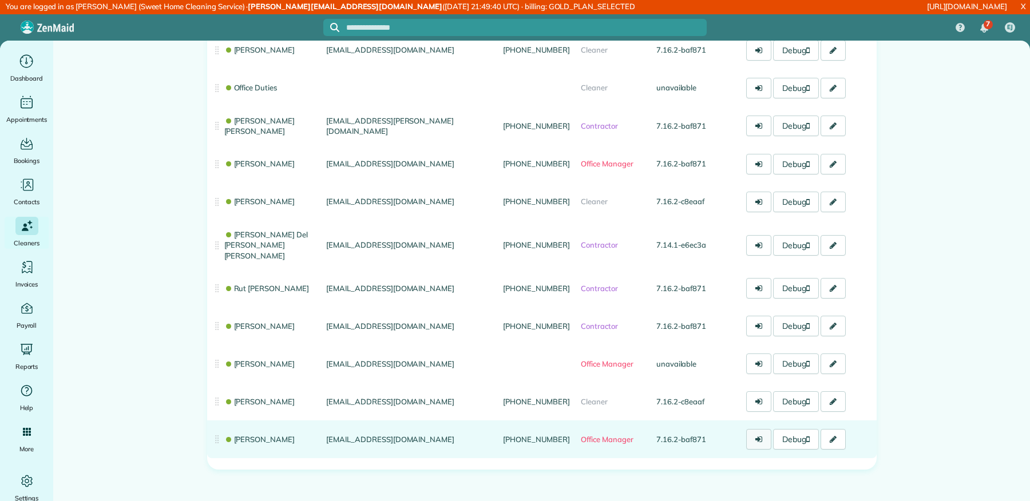
click at [761, 435] on icon at bounding box center [758, 439] width 7 height 8
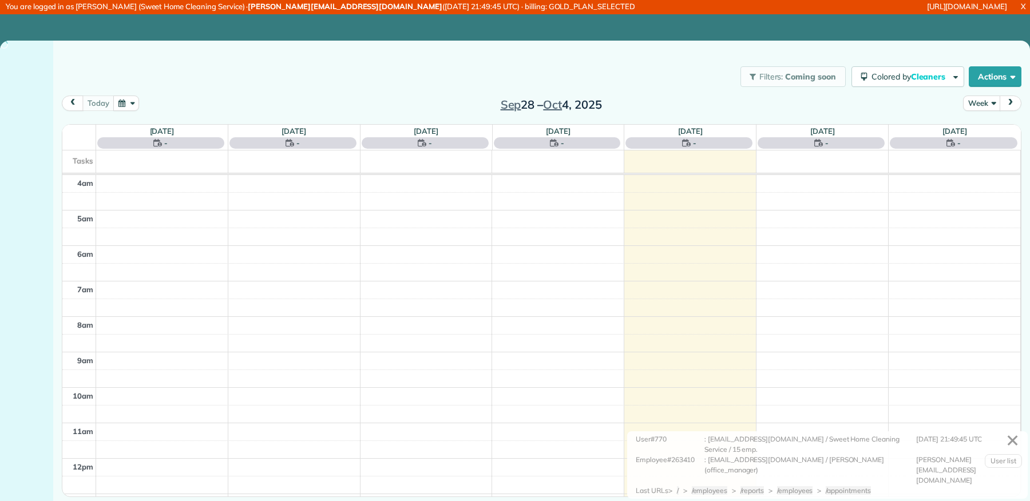
scroll to position [106, 0]
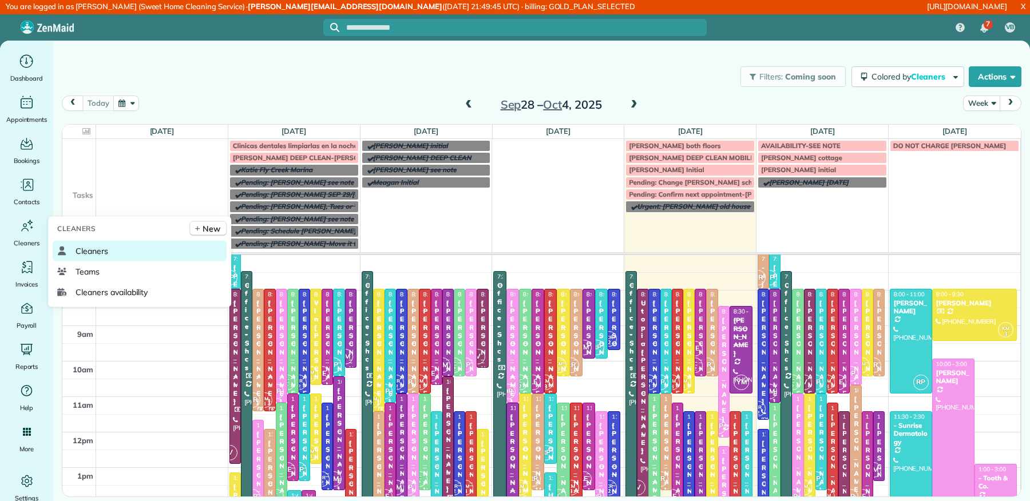
click at [84, 249] on span "Cleaners" at bounding box center [92, 250] width 33 height 11
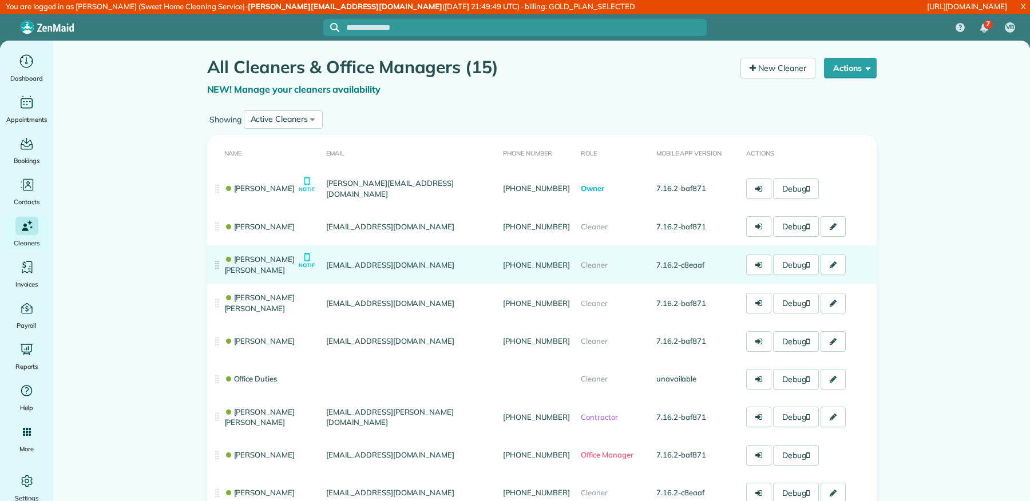
scroll to position [291, 0]
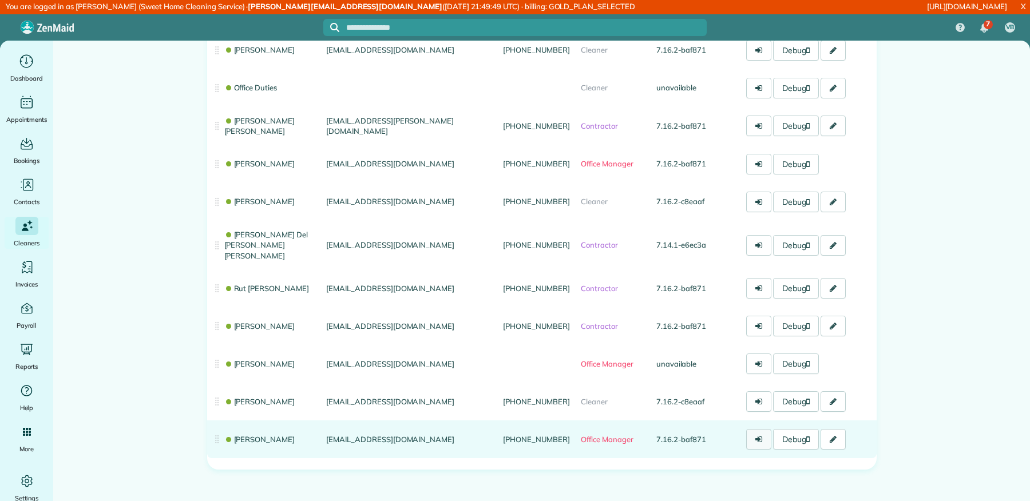
click at [757, 435] on icon at bounding box center [758, 439] width 7 height 8
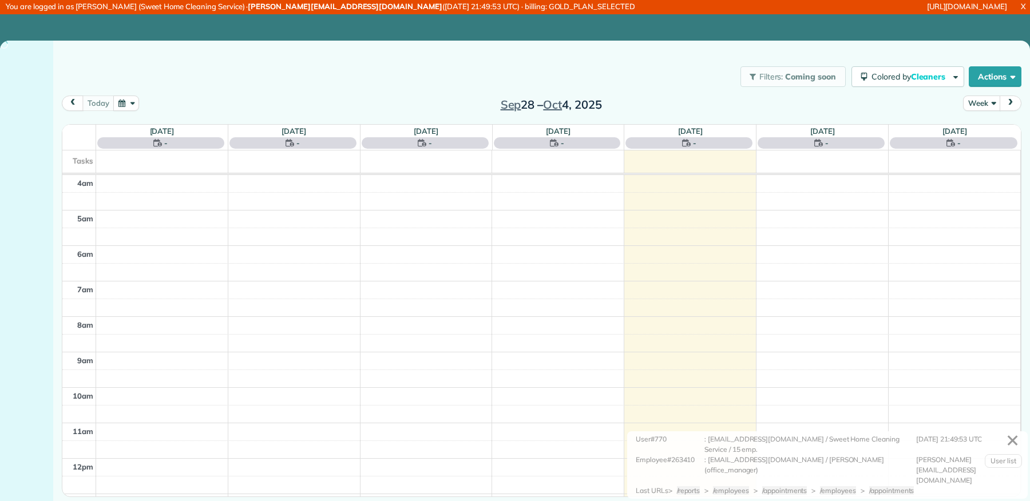
scroll to position [106, 0]
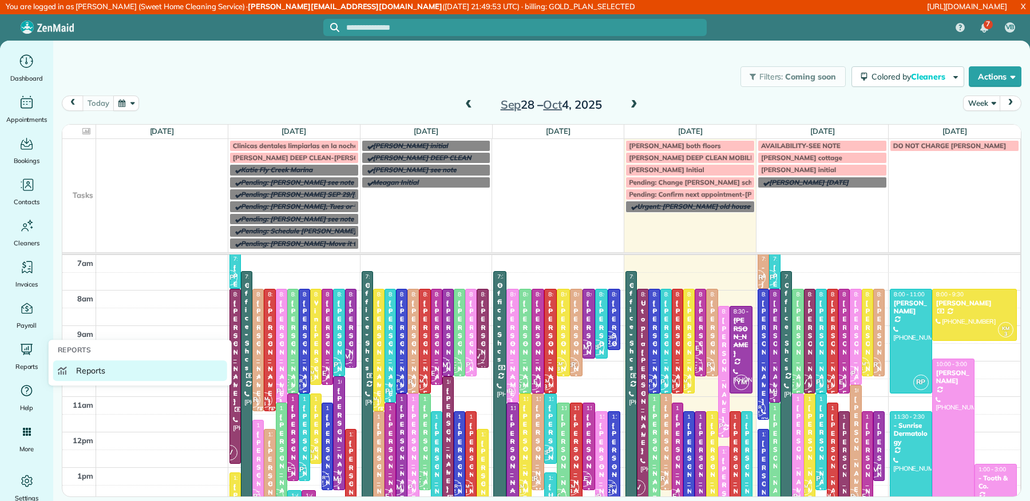
click at [58, 363] on link "Reports" at bounding box center [140, 370] width 174 height 21
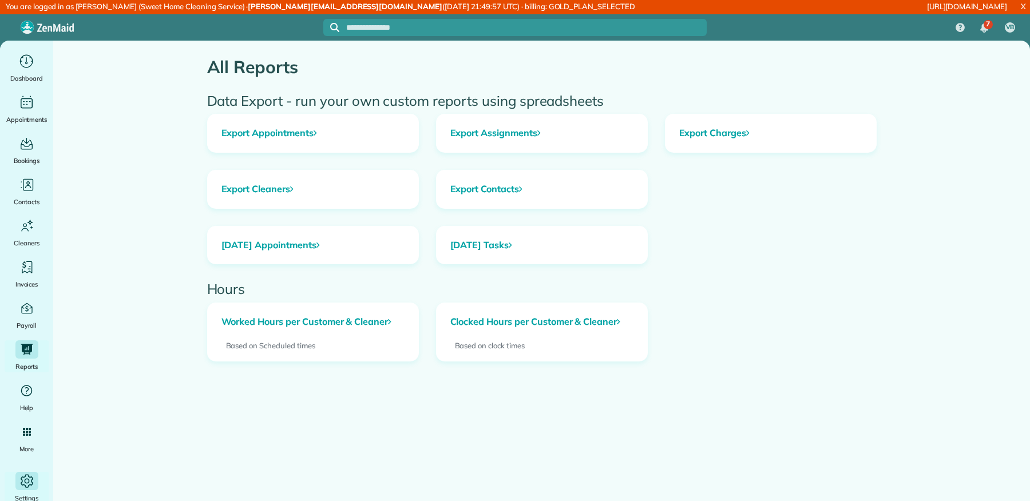
click at [33, 476] on icon "Main" at bounding box center [26, 480] width 17 height 17
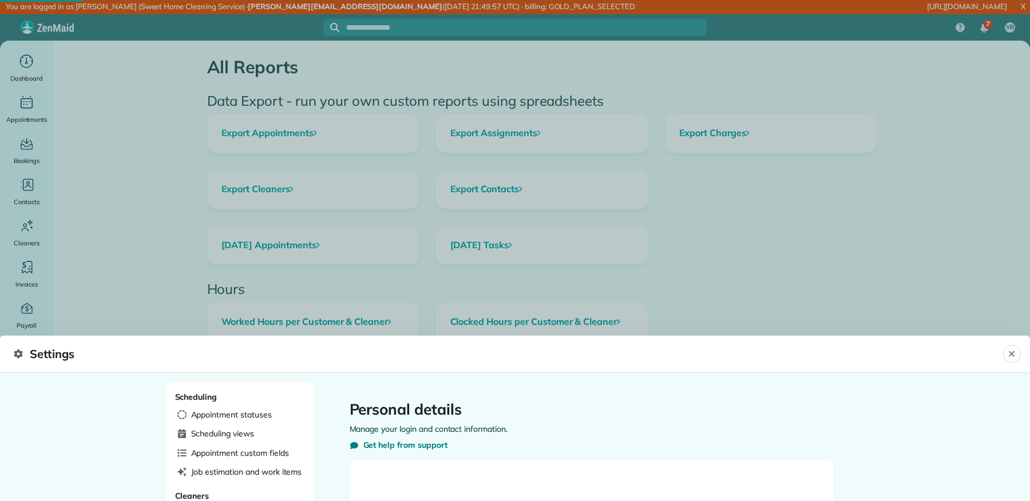
select select "**"
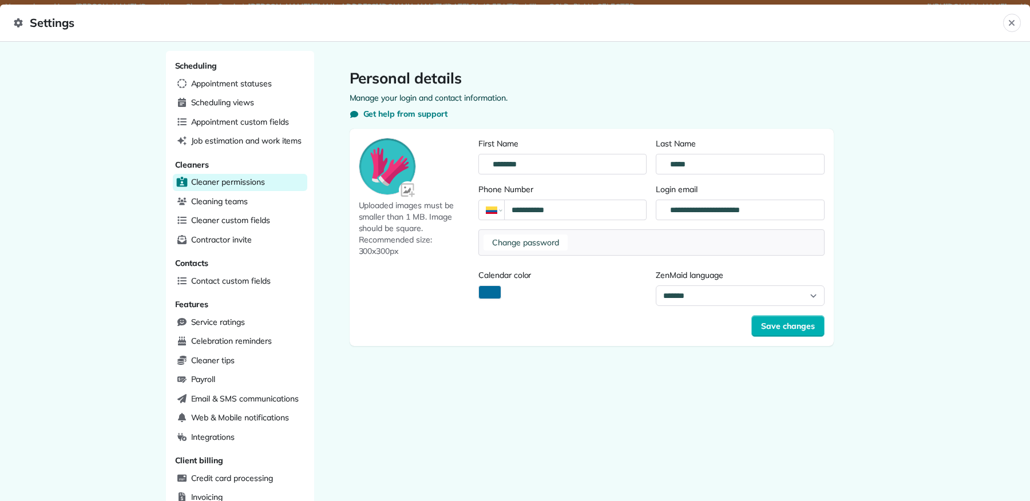
click at [248, 185] on span "Cleaner permissions" at bounding box center [228, 181] width 74 height 11
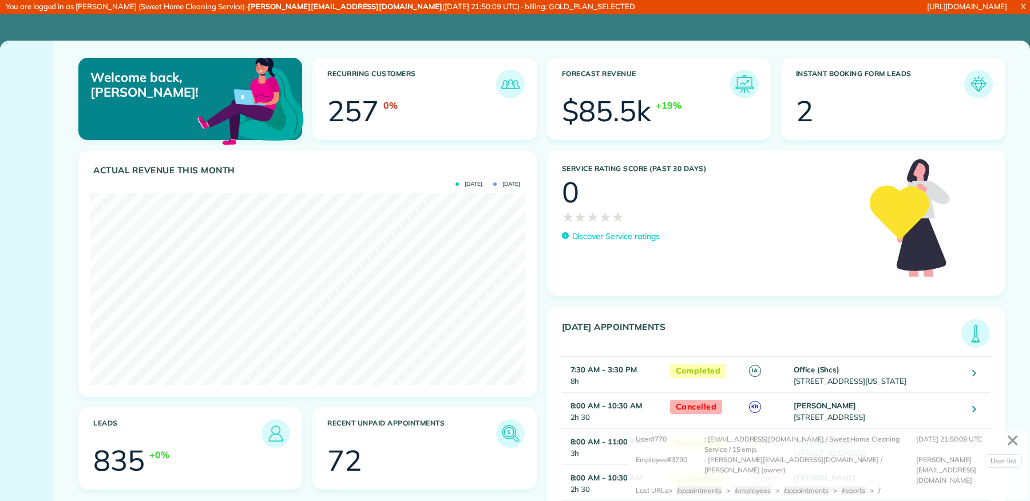
scroll to position [192, 434]
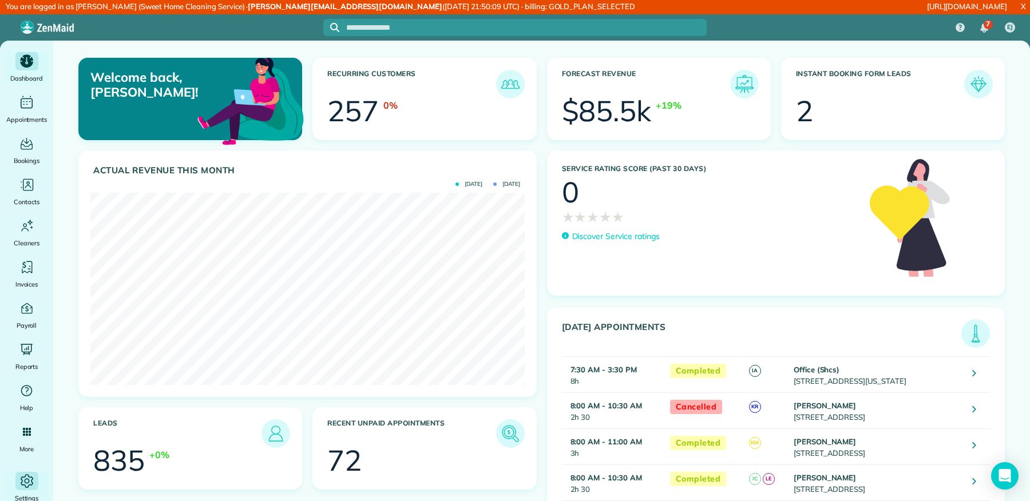
click at [34, 488] on icon "Main" at bounding box center [26, 480] width 17 height 17
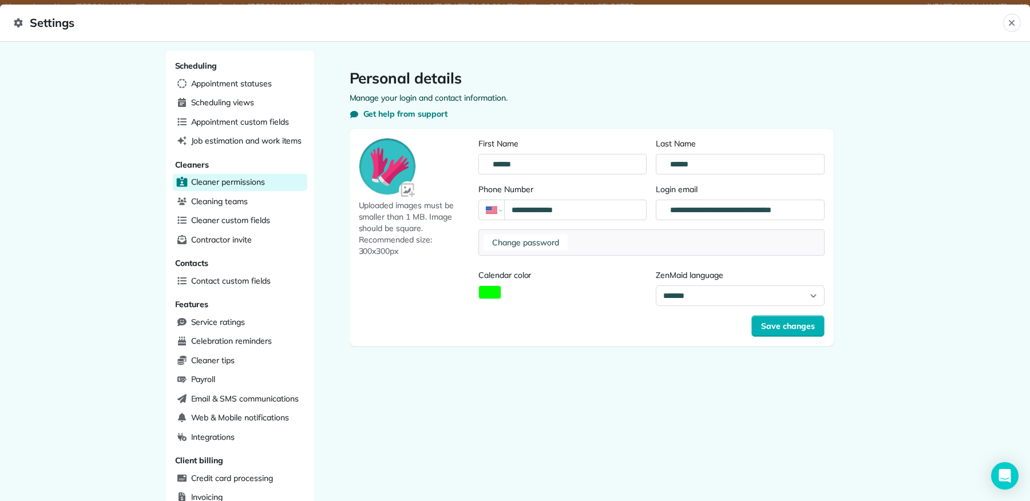
click at [265, 184] on div "Cleaner permissions" at bounding box center [240, 182] width 134 height 17
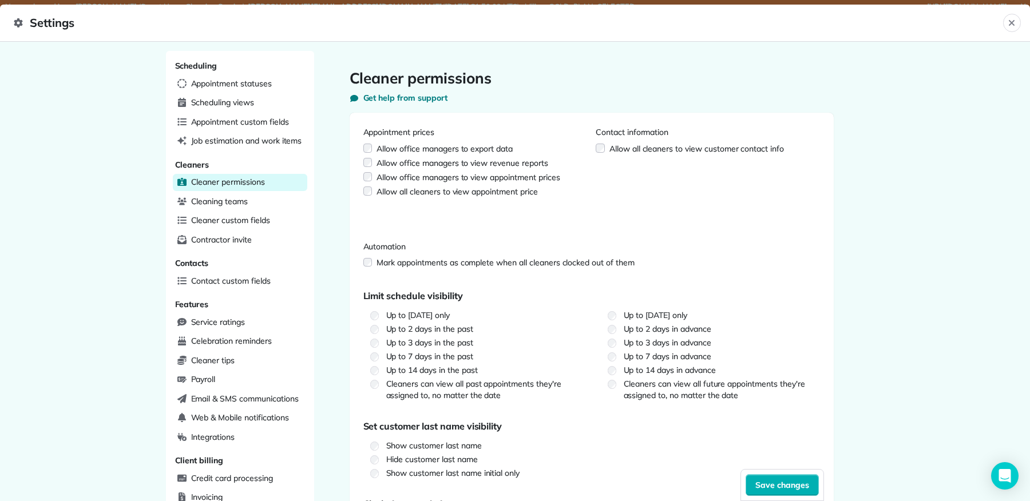
click at [468, 160] on div "Allow office managers to view revenue reports" at bounding box center [461, 162] width 171 height 11
click at [751, 484] on button "Save changes" at bounding box center [781, 485] width 73 height 22
click at [1017, 27] on button "Close" at bounding box center [1012, 23] width 18 height 18
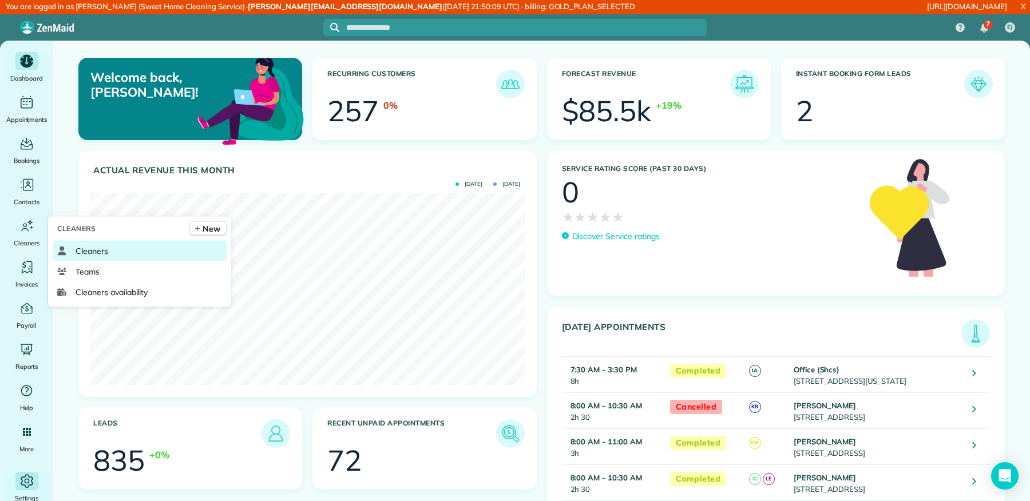
click at [87, 241] on link "Cleaners" at bounding box center [140, 251] width 174 height 21
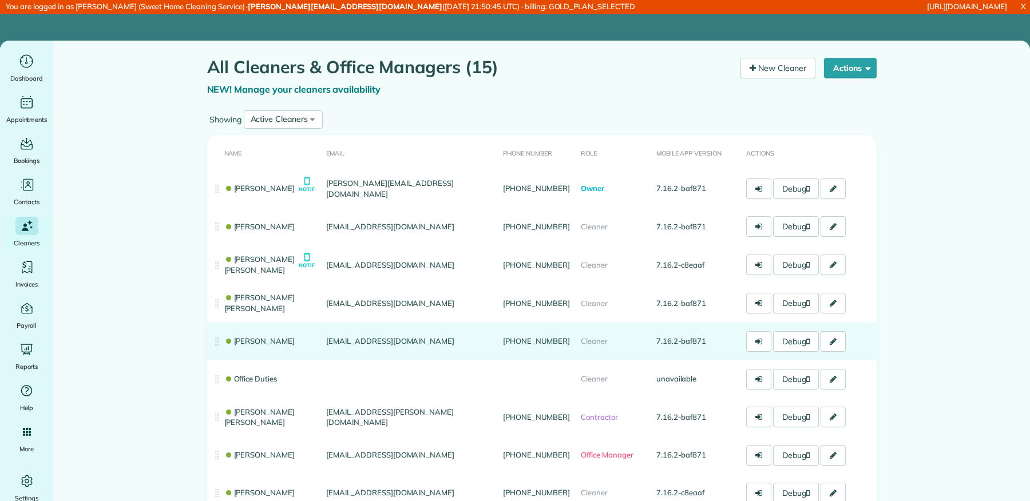
scroll to position [291, 0]
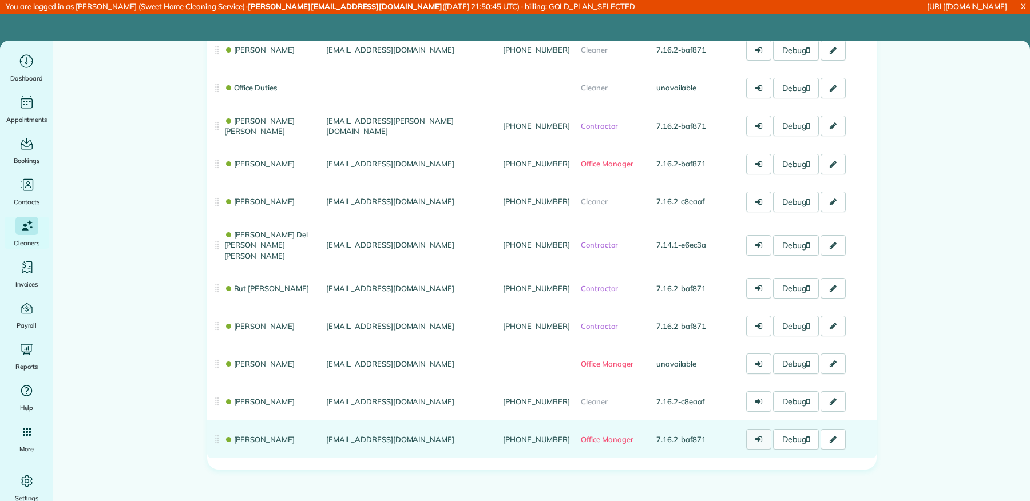
click at [755, 435] on icon at bounding box center [758, 439] width 7 height 8
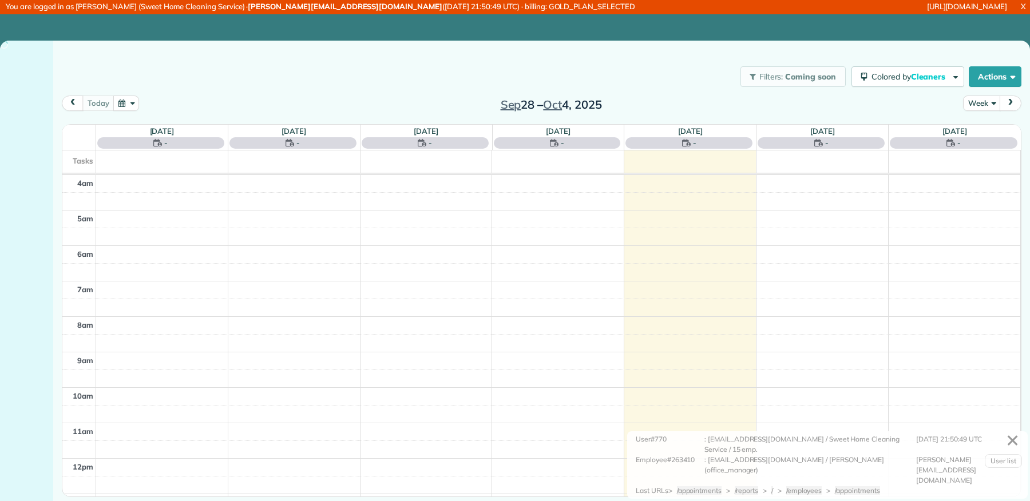
scroll to position [106, 0]
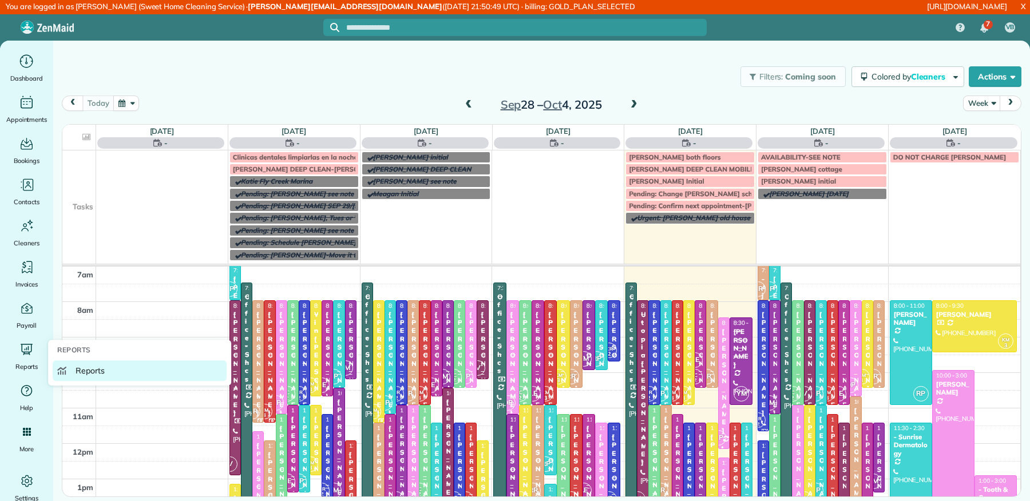
click at [108, 367] on link "Reports" at bounding box center [140, 370] width 174 height 21
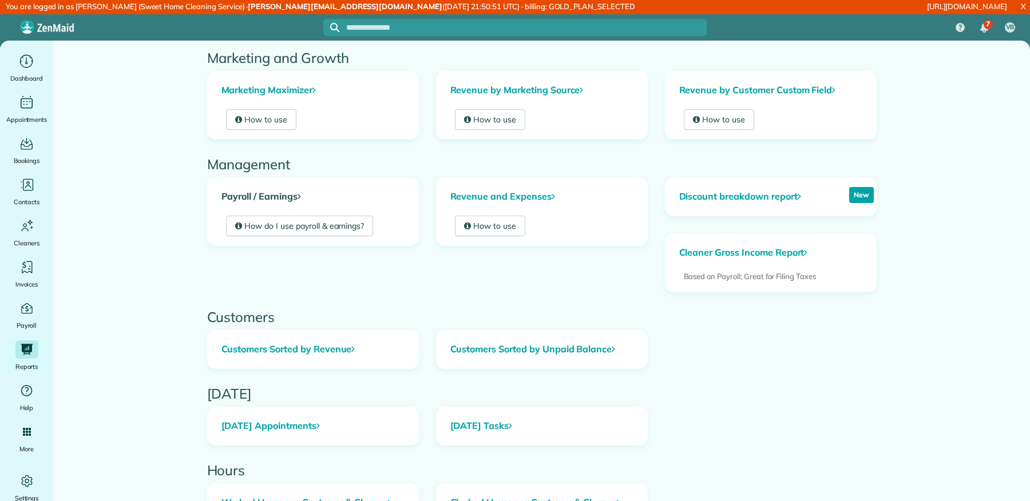
scroll to position [213, 0]
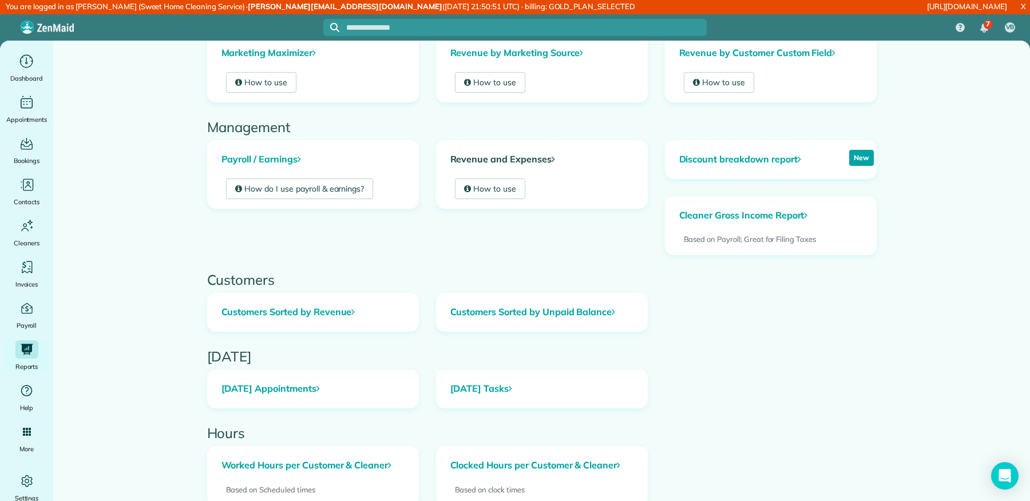
click at [535, 158] on link "Revenue and Expenses" at bounding box center [541, 160] width 211 height 38
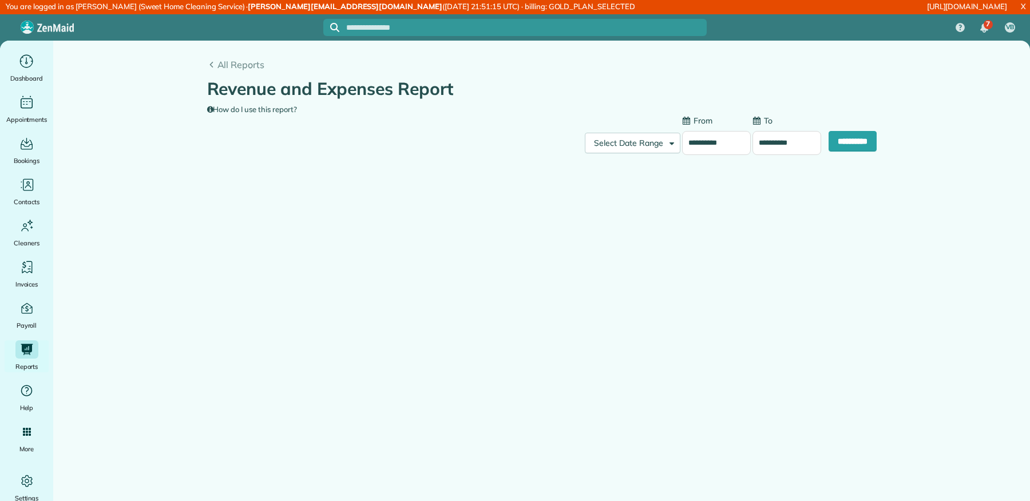
type input "**********"
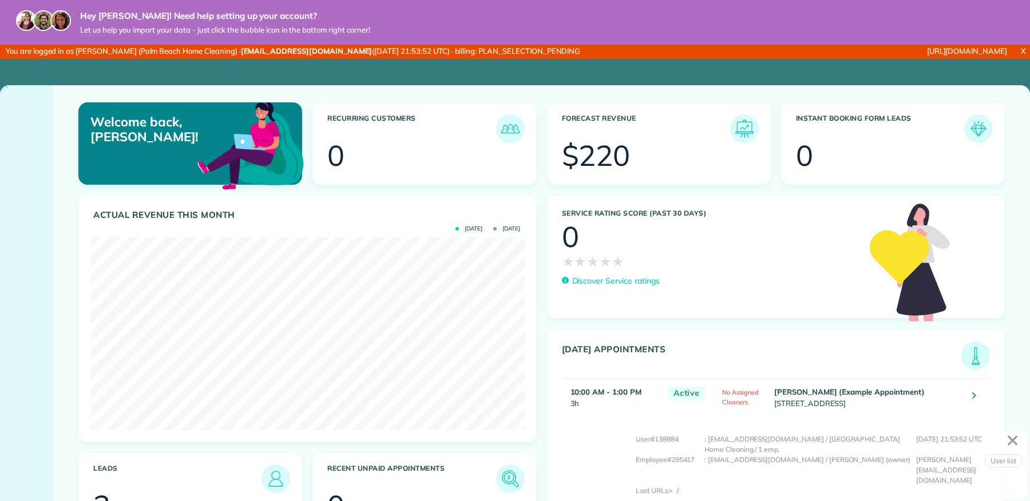
scroll to position [192, 434]
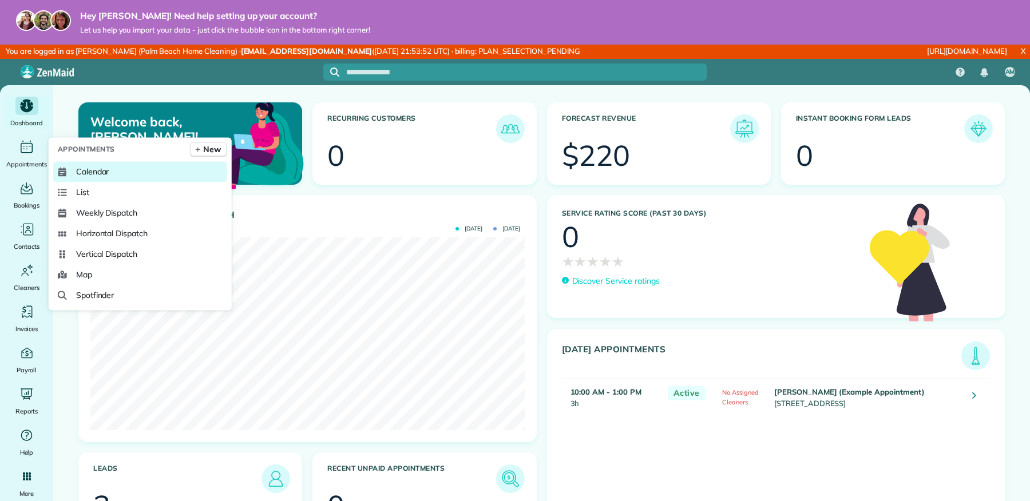
click at [92, 166] on span "Calendar" at bounding box center [92, 171] width 33 height 11
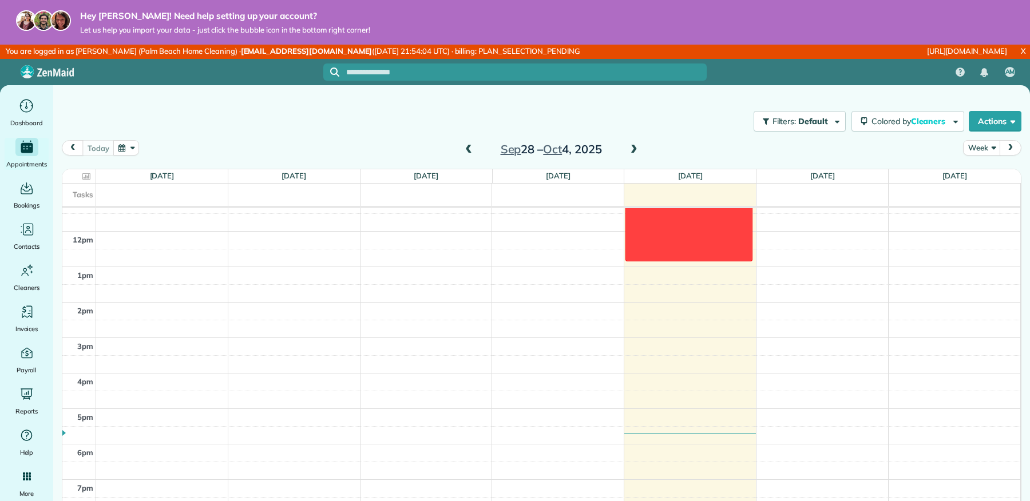
scroll to position [344, 0]
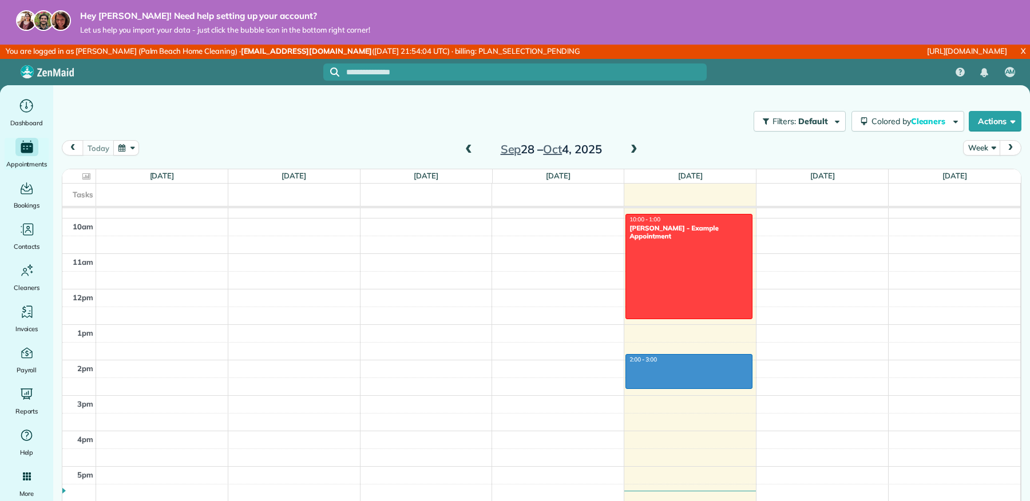
drag, startPoint x: 665, startPoint y: 354, endPoint x: 658, endPoint y: 382, distance: 28.9
click at [658, 382] on div "12am 1am 2am 3am 4am 5am 6am 7am 8am 9am 10am 11am 12pm 1pm 2pm 3pm 4pm 5pm 6pm…" at bounding box center [541, 289] width 958 height 851
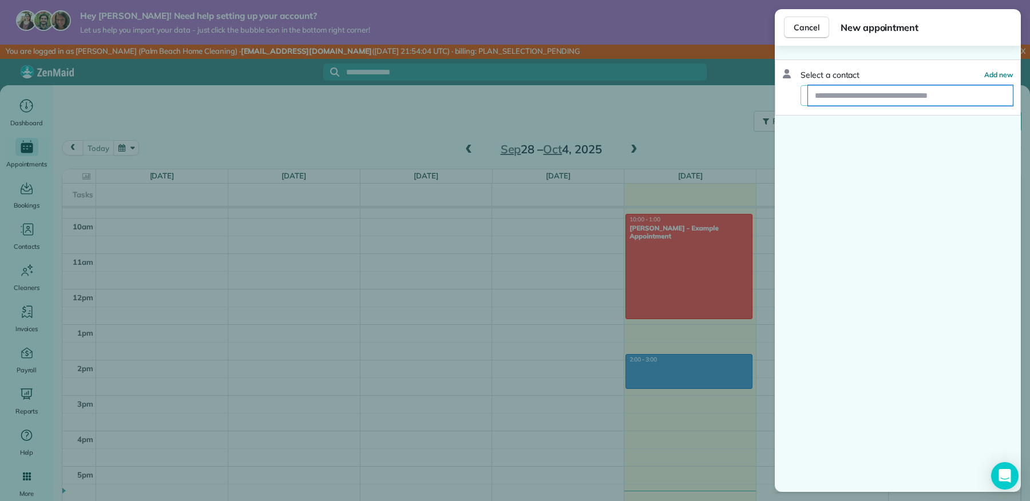
click at [836, 102] on input "text" at bounding box center [910, 95] width 205 height 21
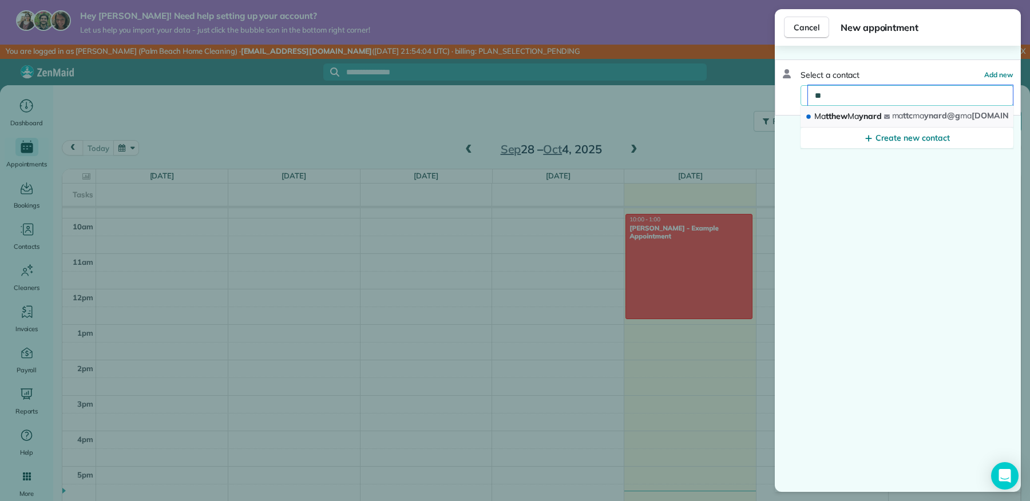
type input "**"
click at [848, 117] on span "Ma tthew Ma ynard" at bounding box center [847, 116] width 67 height 10
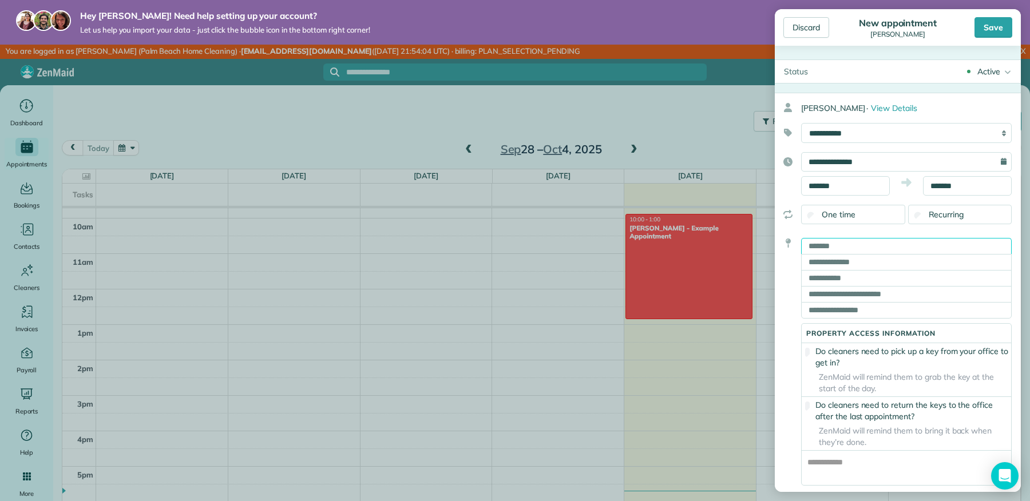
click at [849, 243] on input "text" at bounding box center [906, 246] width 211 height 16
type input "*"
click at [849, 258] on input "text" at bounding box center [906, 262] width 211 height 16
type input "*"
click at [844, 281] on input "text" at bounding box center [906, 278] width 211 height 16
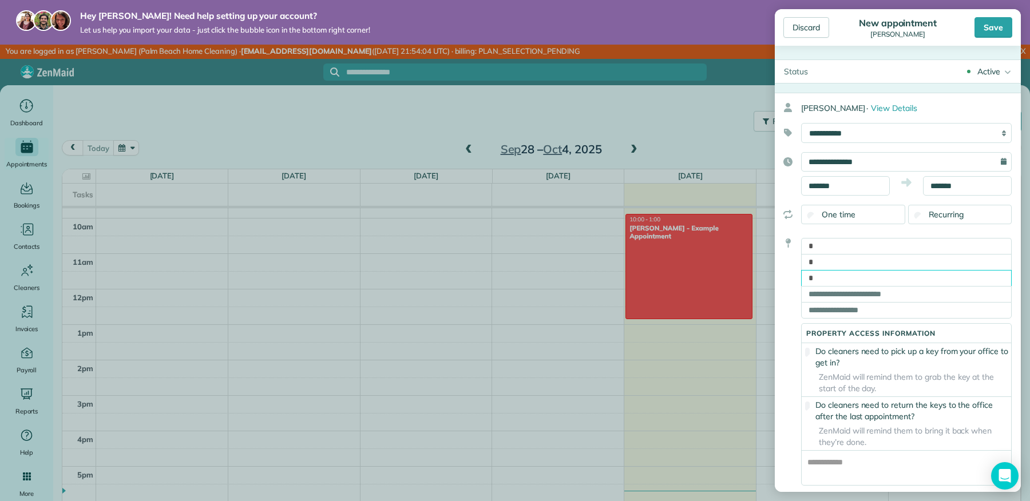
type input "*"
click at [843, 297] on input "text" at bounding box center [906, 294] width 211 height 16
type input "*"
click at [841, 317] on input "text" at bounding box center [906, 310] width 211 height 17
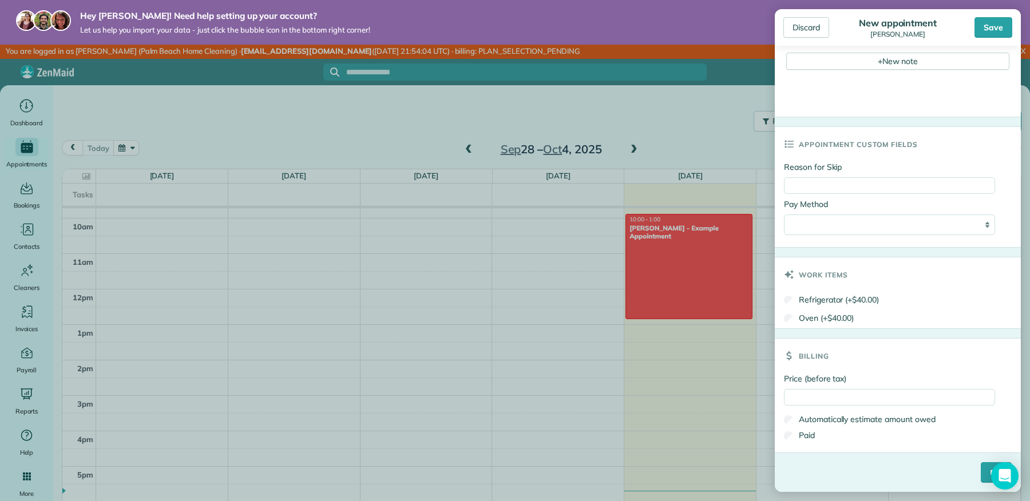
scroll to position [725, 0]
type input "*"
click at [980, 467] on input "****" at bounding box center [995, 472] width 31 height 21
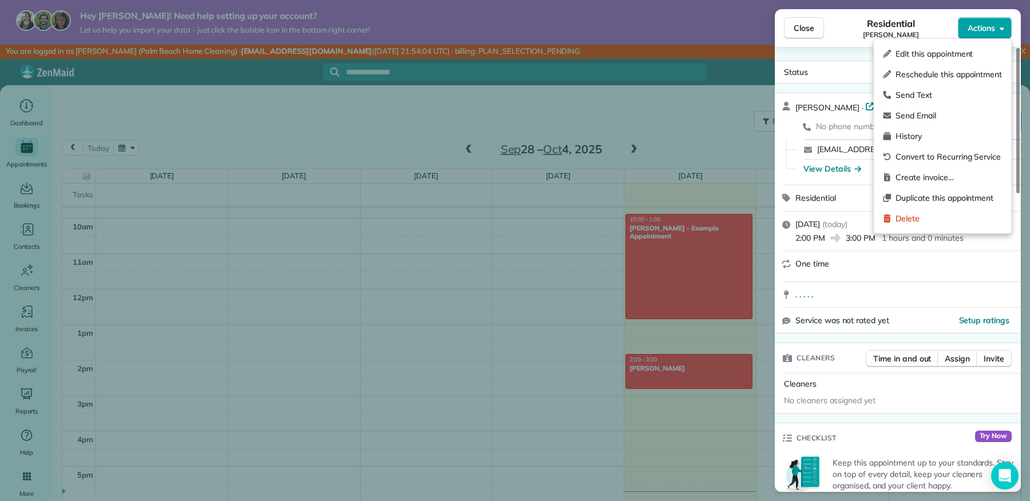
click at [991, 33] on span "Actions" at bounding box center [980, 27] width 27 height 11
click at [937, 108] on div "Send Email" at bounding box center [942, 115] width 128 height 21
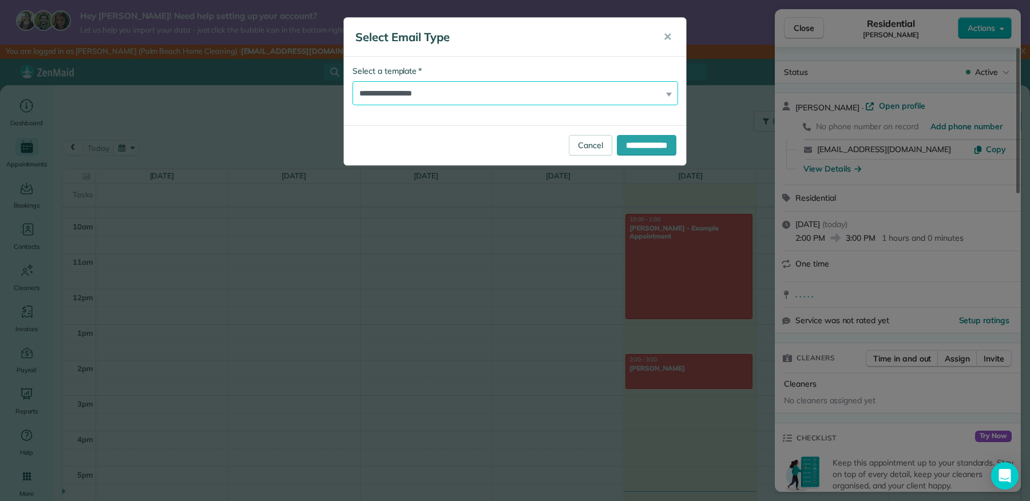
click at [484, 98] on select "**********" at bounding box center [514, 93] width 325 height 24
select select "*******"
click at [352, 81] on select "**********" at bounding box center [514, 93] width 325 height 24
click at [620, 142] on input "**********" at bounding box center [646, 145] width 59 height 21
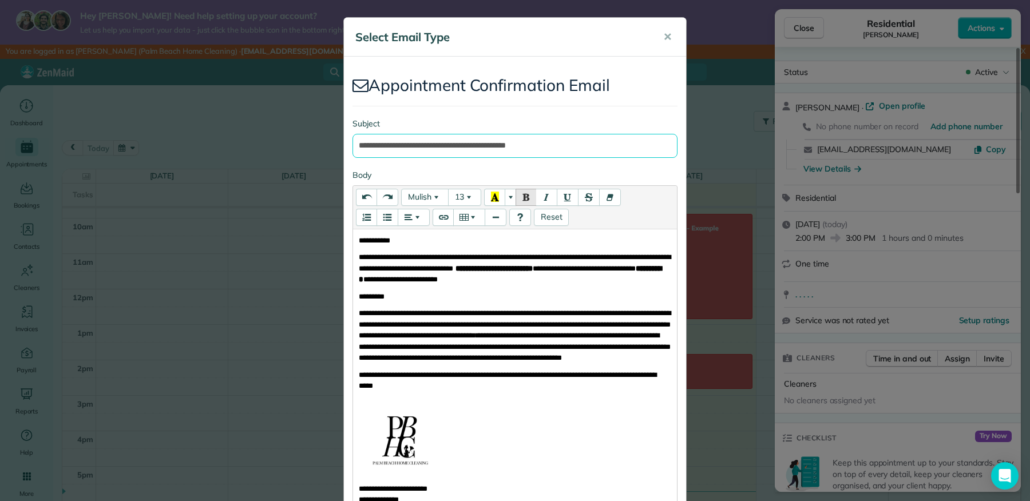
click at [358, 146] on input "**********" at bounding box center [514, 146] width 325 height 24
type input "**********"
click at [410, 243] on p "** ********" at bounding box center [515, 240] width 313 height 11
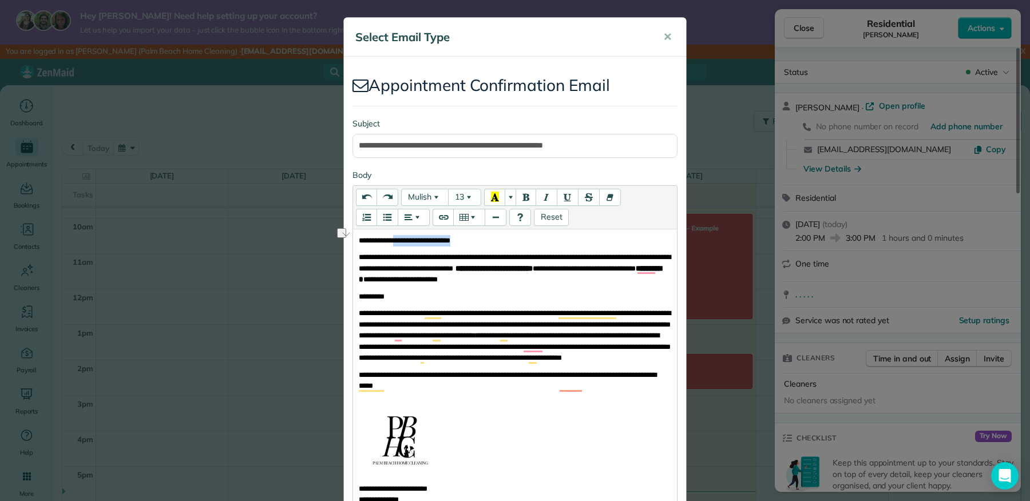
drag, startPoint x: 500, startPoint y: 244, endPoint x: 402, endPoint y: 241, distance: 97.8
click at [402, 241] on p "**********" at bounding box center [515, 240] width 313 height 11
click at [495, 195] on icon "Recent Color" at bounding box center [495, 197] width 8 height 10
click at [493, 240] on p "**********" at bounding box center [515, 240] width 313 height 11
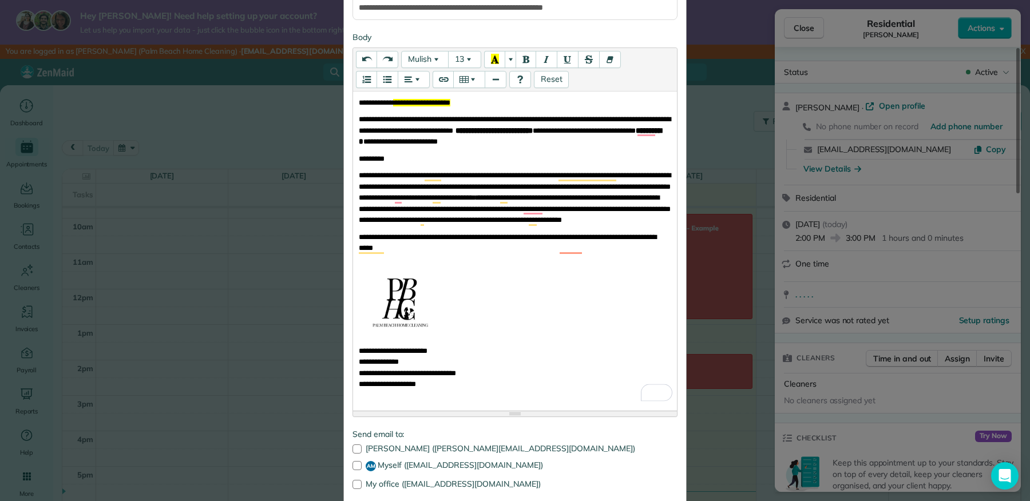
scroll to position [201, 0]
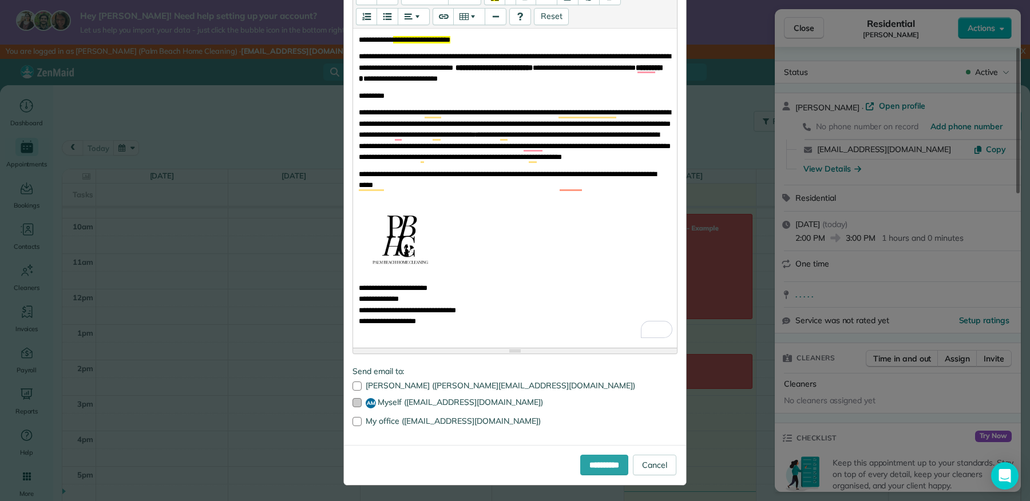
click at [450, 403] on label "AM Myself ([EMAIL_ADDRESS][DOMAIN_NAME])" at bounding box center [514, 403] width 325 height 10
click at [607, 465] on input "**********" at bounding box center [604, 465] width 48 height 21
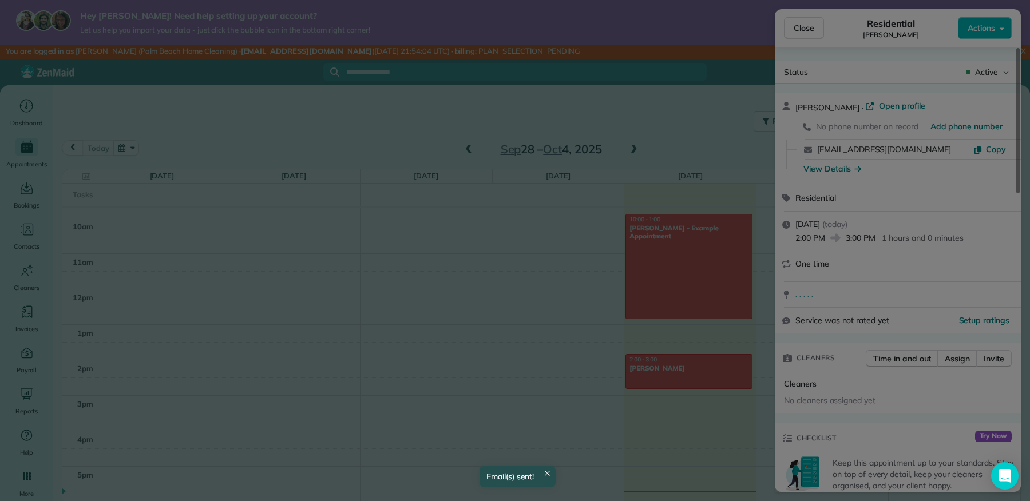
scroll to position [0, 0]
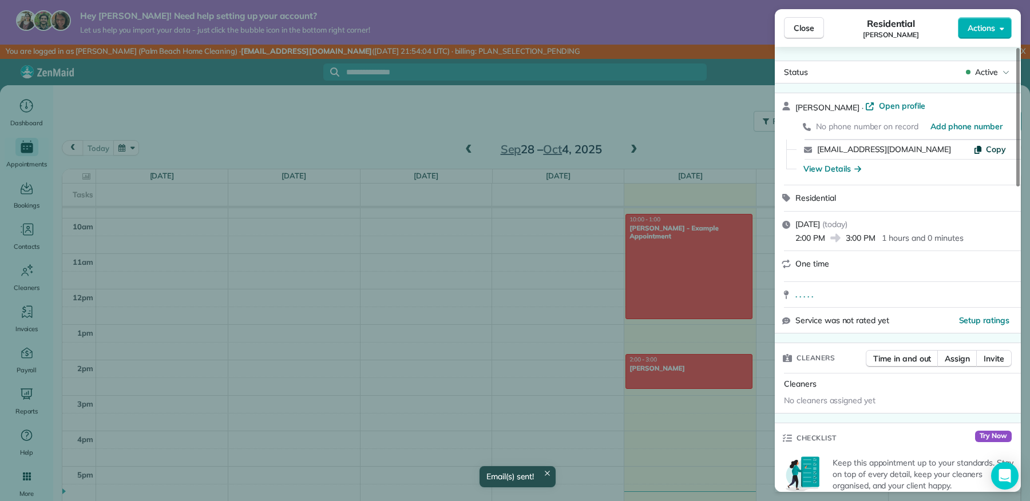
click at [992, 150] on span "Copy" at bounding box center [996, 149] width 20 height 10
click at [497, 253] on div "Close Residential Matthew Maynard Actions Status Active Matthew Maynard · Open …" at bounding box center [515, 250] width 1030 height 501
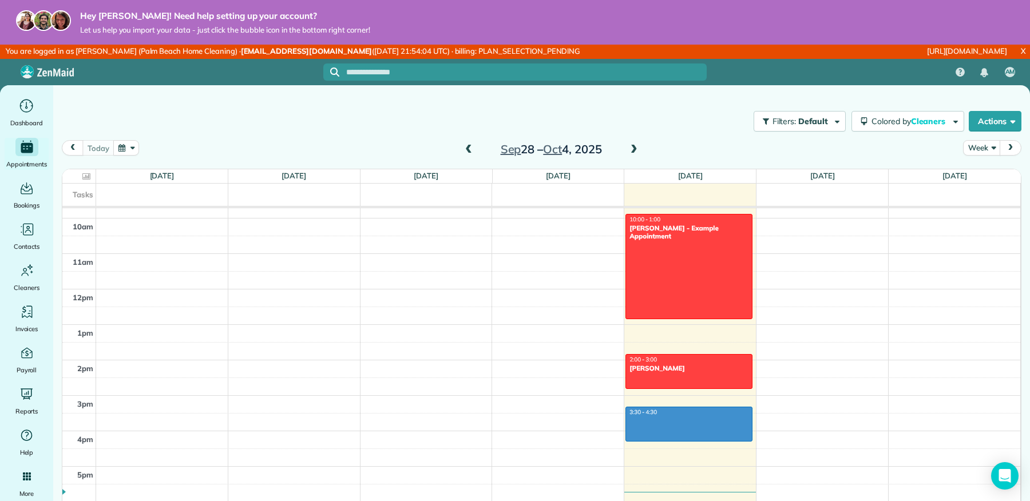
drag, startPoint x: 677, startPoint y: 407, endPoint x: 671, endPoint y: 432, distance: 25.8
click at [670, 435] on div "12am 1am 2am 3am 4am 5am 6am 7am 8am 9am 10am 11am 12pm 1pm 2pm 3pm 4pm 5pm 6pm…" at bounding box center [541, 289] width 958 height 851
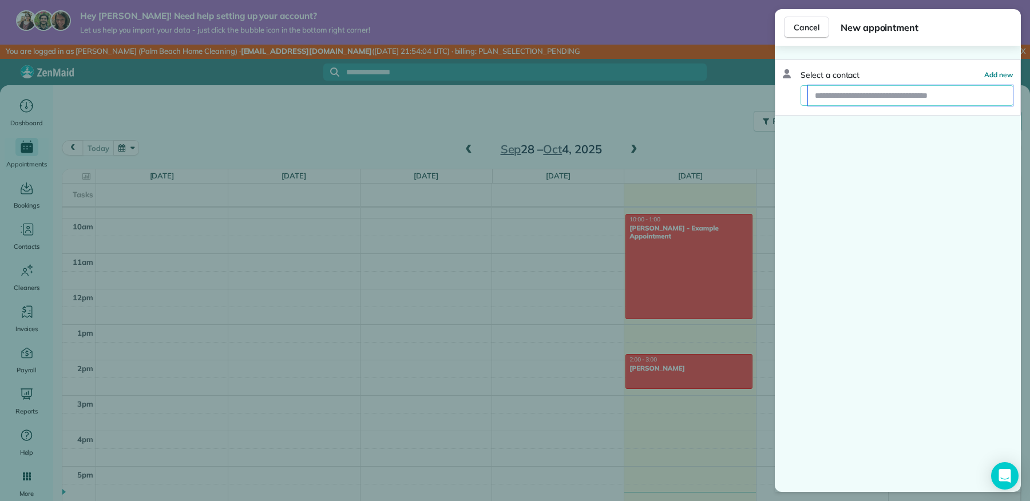
click at [831, 101] on input "text" at bounding box center [910, 95] width 205 height 21
click at [1006, 72] on span "Add new" at bounding box center [998, 74] width 29 height 9
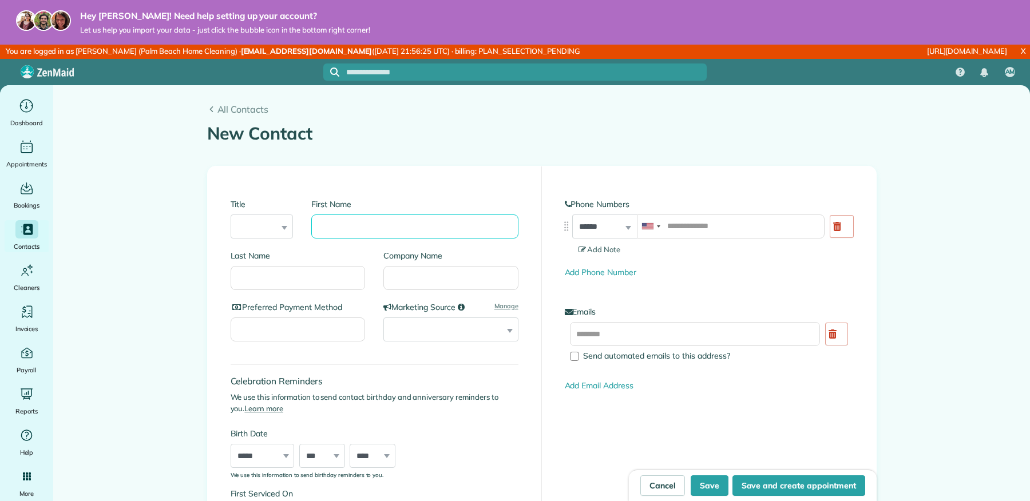
click at [398, 233] on input "First Name" at bounding box center [414, 227] width 206 height 24
type input "*****"
type input "*"
click at [458, 218] on input "*****" at bounding box center [414, 227] width 206 height 24
click at [450, 221] on input "*****" at bounding box center [414, 227] width 206 height 24
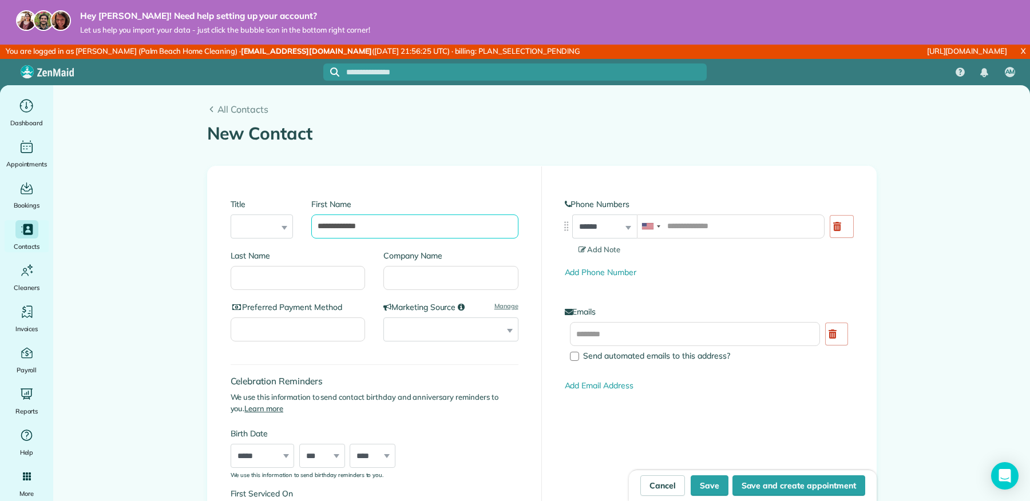
type input "**********"
click at [327, 269] on input "Last Name" at bounding box center [298, 278] width 135 height 24
type input "****"
click at [653, 323] on input "text" at bounding box center [695, 334] width 251 height 24
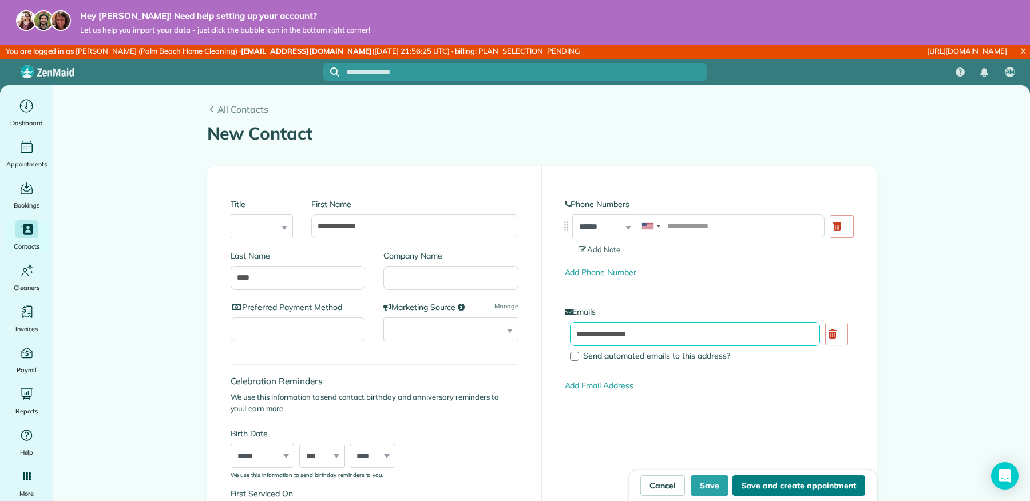
type input "**********"
click at [751, 482] on button "Save and create appointment" at bounding box center [798, 485] width 133 height 21
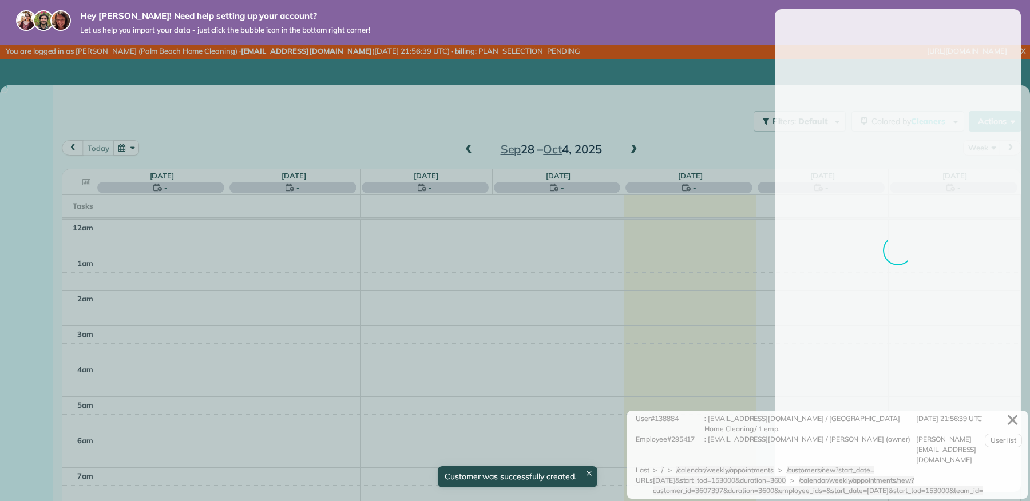
scroll to position [246, 0]
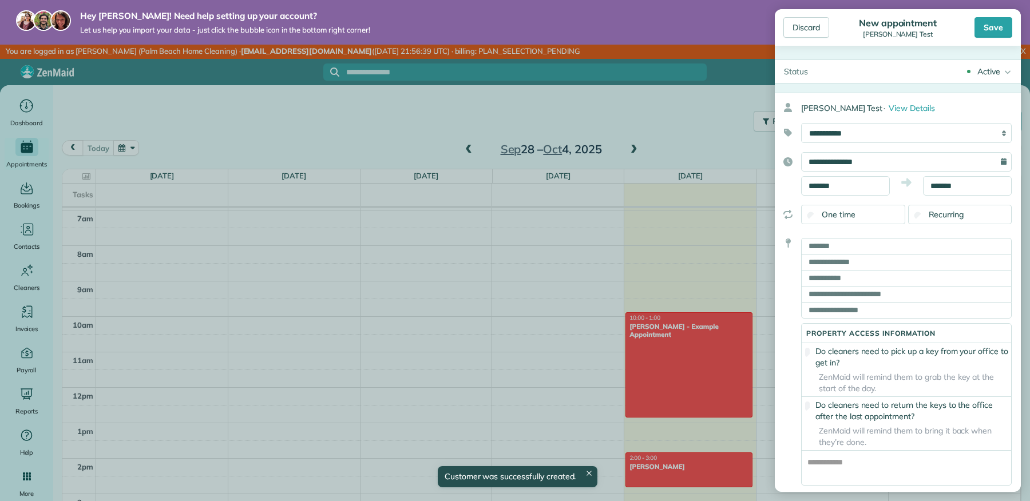
click at [884, 236] on div "Property access information Do cleaners need to pick up a key from your office …" at bounding box center [906, 359] width 211 height 252
click at [873, 245] on input "text" at bounding box center [906, 246] width 211 height 16
type input "*"
click at [867, 262] on input "text" at bounding box center [906, 262] width 211 height 16
type input "*"
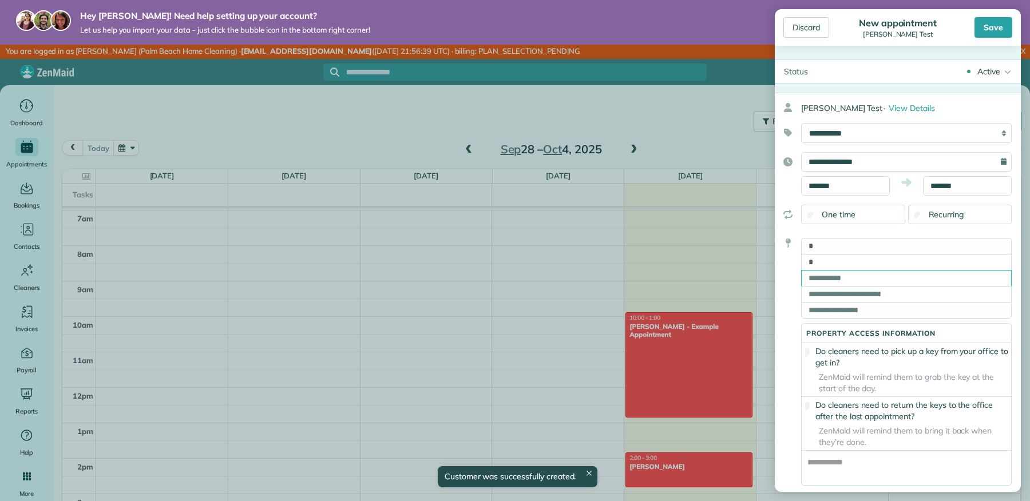
click at [857, 276] on input "text" at bounding box center [906, 278] width 211 height 16
type input "**"
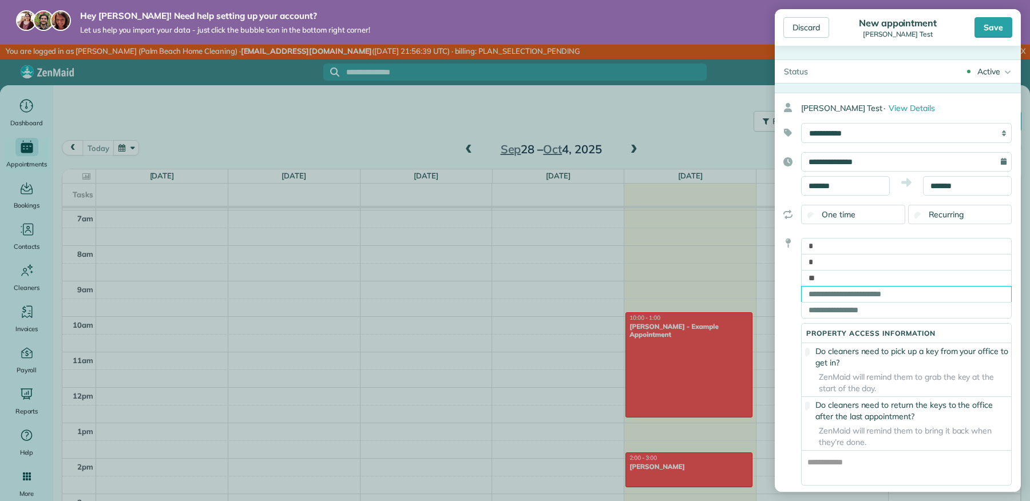
click at [844, 302] on input "text" at bounding box center [906, 294] width 211 height 16
type input "*"
click at [840, 315] on input "text" at bounding box center [906, 310] width 211 height 17
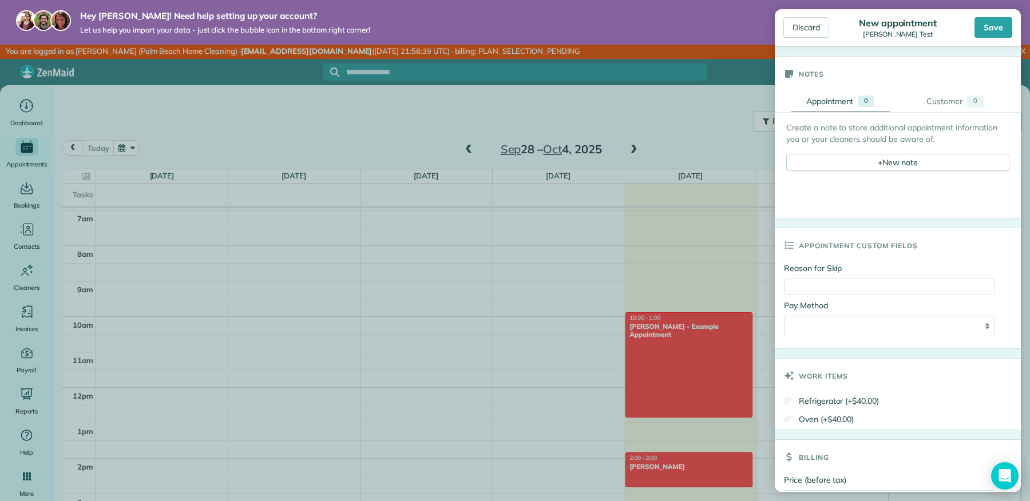
scroll to position [725, 0]
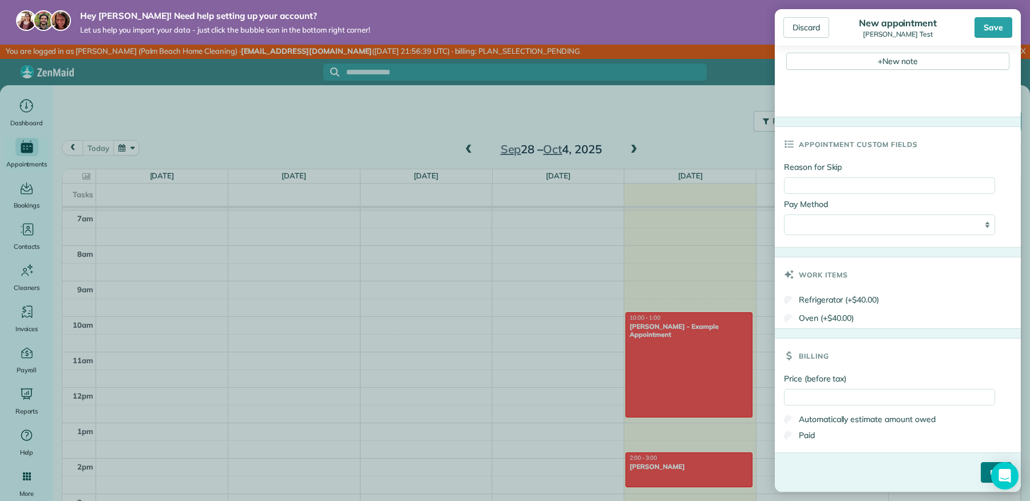
type input "*"
click at [980, 466] on input "****" at bounding box center [995, 472] width 31 height 21
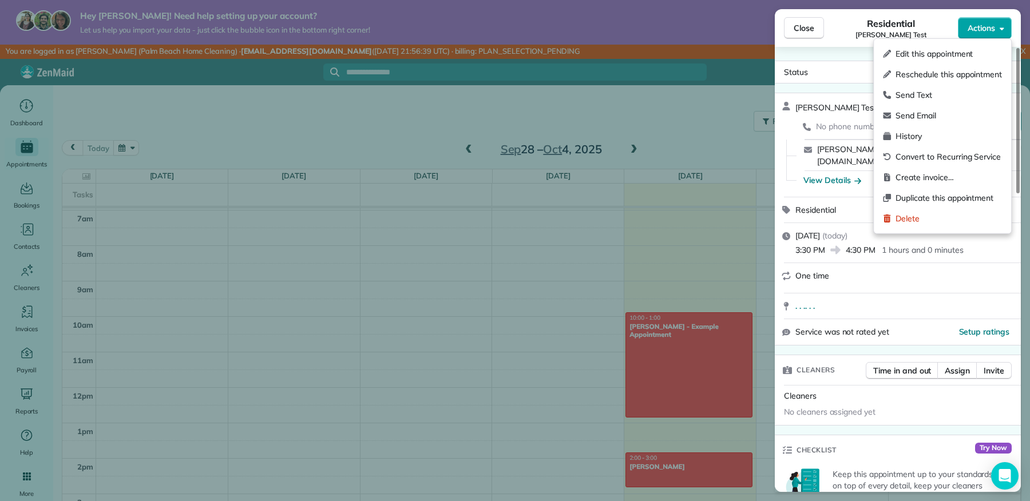
click at [965, 27] on button "Actions" at bounding box center [985, 28] width 54 height 22
click at [932, 110] on span "Send Email" at bounding box center [948, 115] width 106 height 11
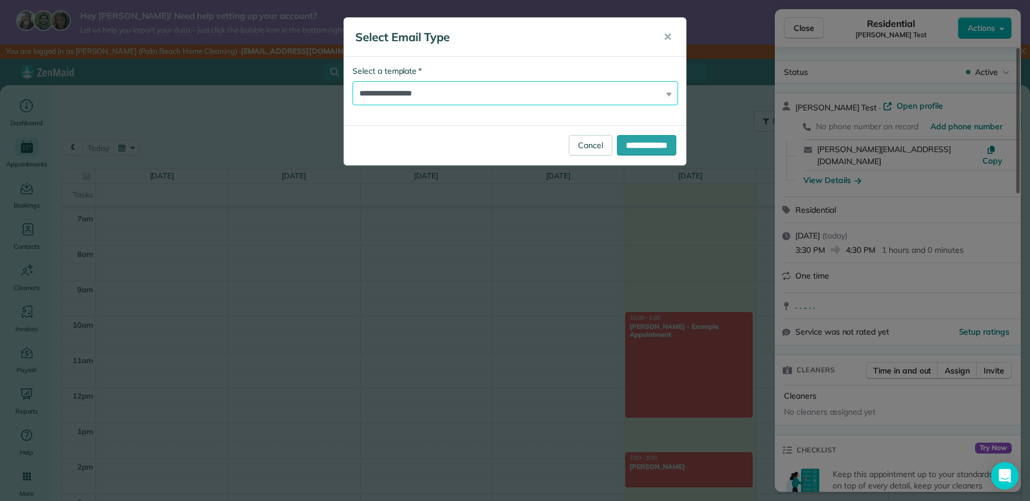
click at [533, 89] on select "**********" at bounding box center [514, 93] width 325 height 24
click at [352, 81] on select "**********" at bounding box center [514, 93] width 325 height 24
click at [474, 99] on select "**********" at bounding box center [514, 93] width 325 height 24
select select "*******"
click at [352, 81] on select "**********" at bounding box center [514, 93] width 325 height 24
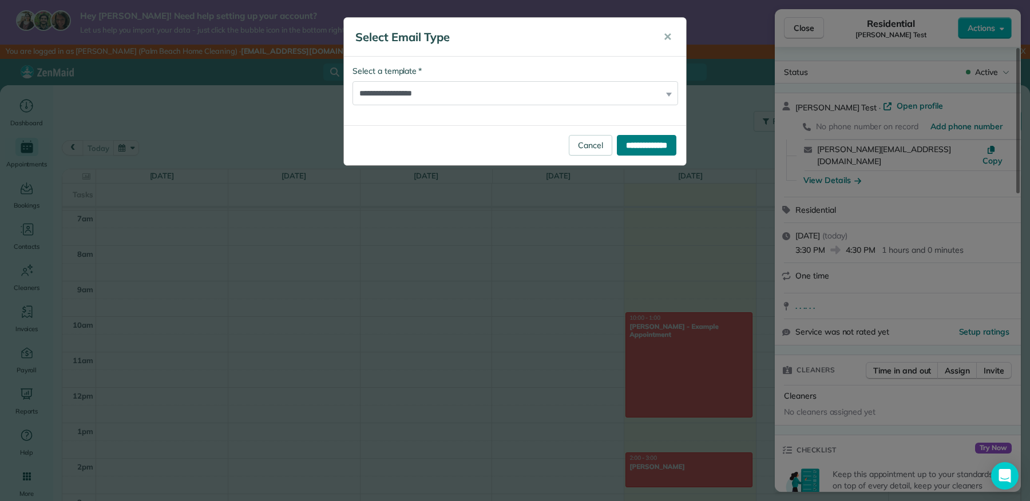
click at [641, 146] on input "**********" at bounding box center [646, 145] width 59 height 21
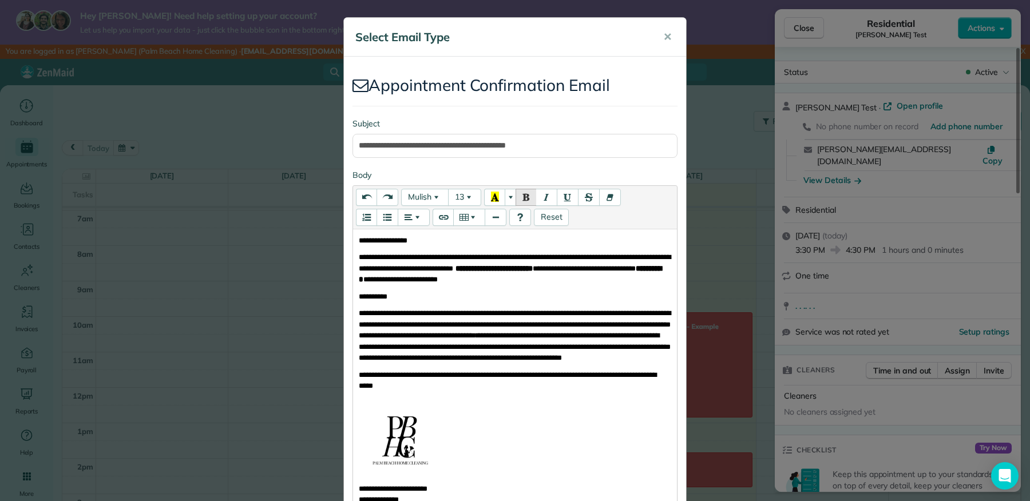
scroll to position [201, 0]
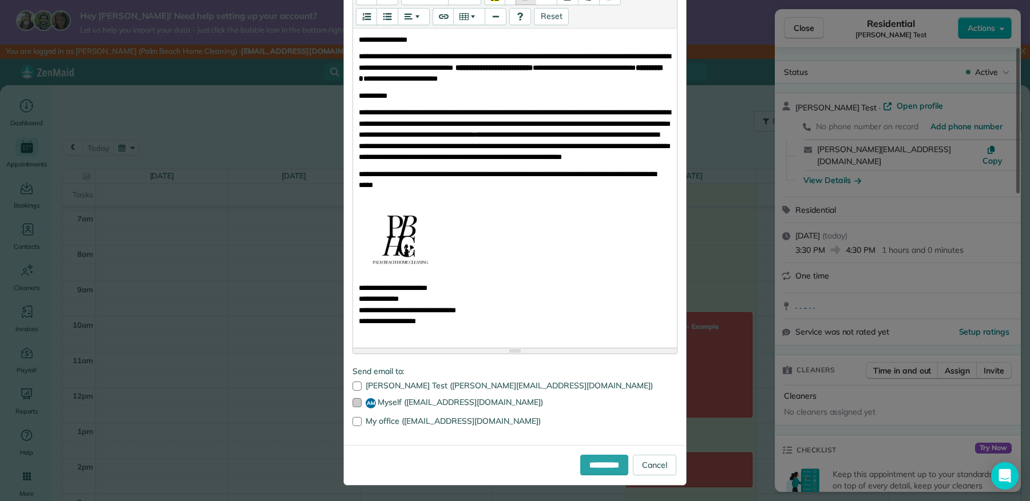
click at [482, 398] on label "AM Myself ([EMAIL_ADDRESS][DOMAIN_NAME])" at bounding box center [514, 403] width 325 height 10
click at [580, 459] on input "**********" at bounding box center [604, 465] width 48 height 21
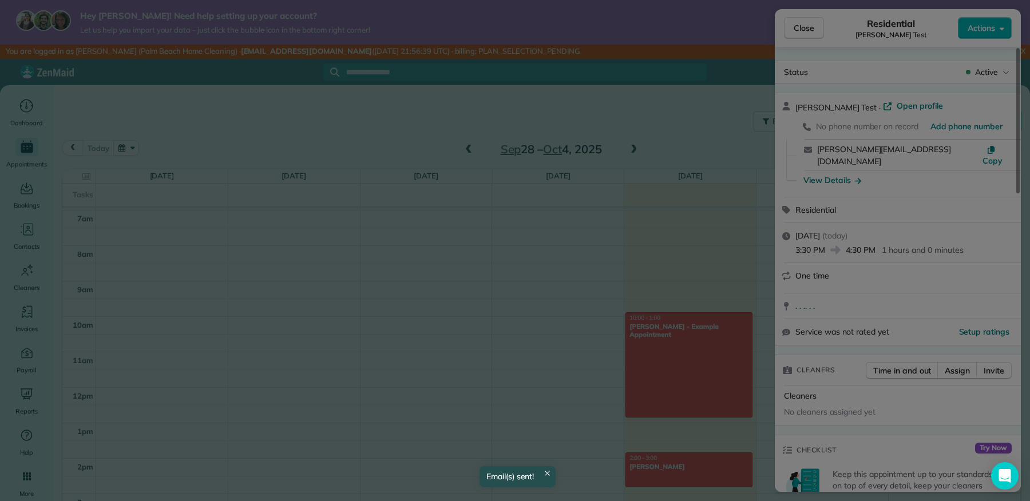
scroll to position [0, 0]
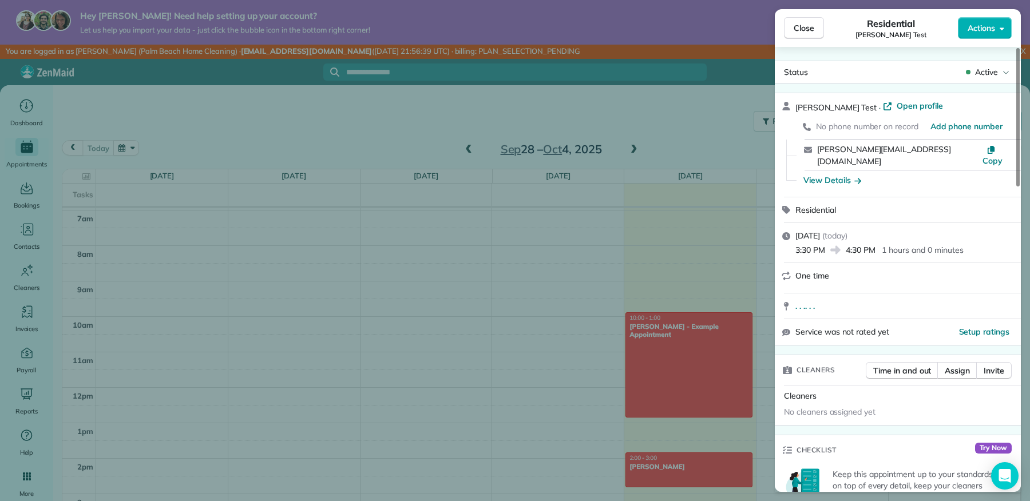
click at [568, 145] on div "Close Residential [PERSON_NAME] Test Actions Status Active [PERSON_NAME] Test ·…" at bounding box center [515, 250] width 1030 height 501
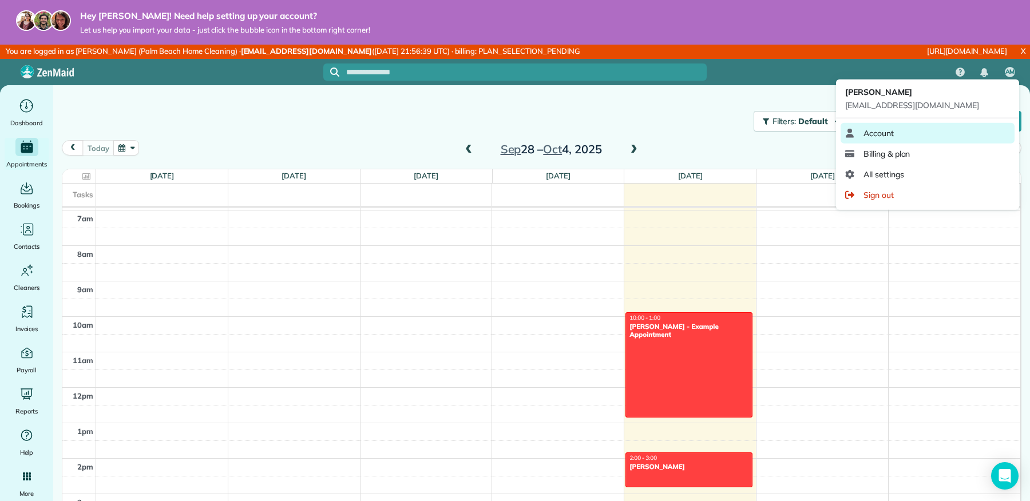
click at [909, 132] on link "Account" at bounding box center [927, 133] width 174 height 21
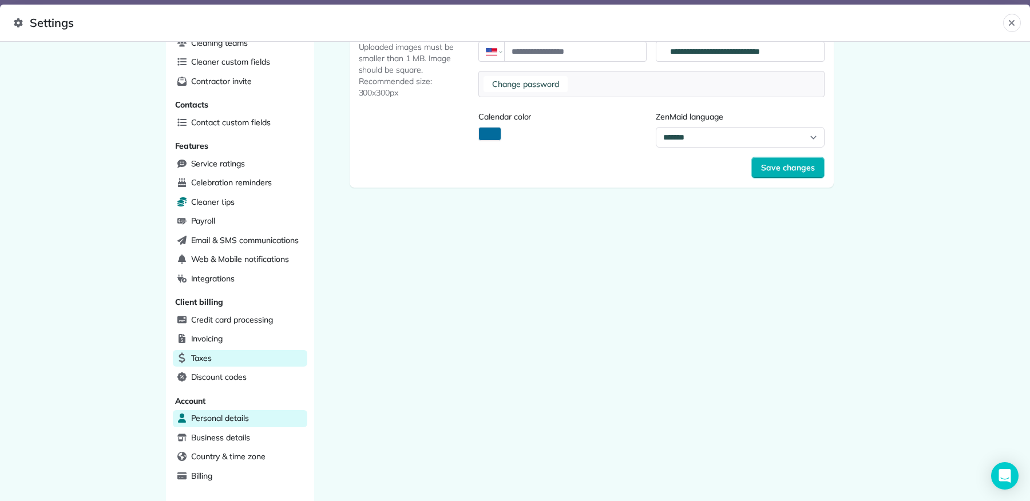
scroll to position [161, 0]
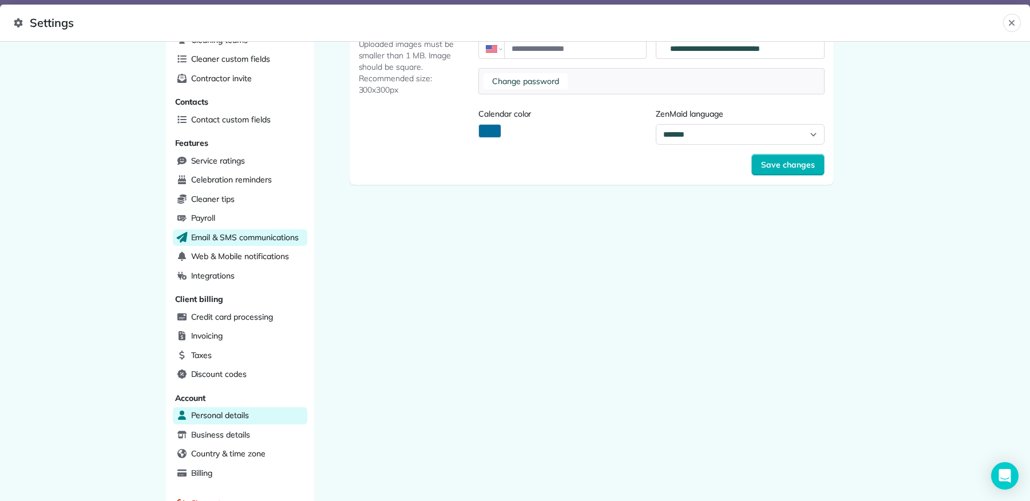
click at [266, 233] on span "Email & SMS communications" at bounding box center [245, 237] width 108 height 11
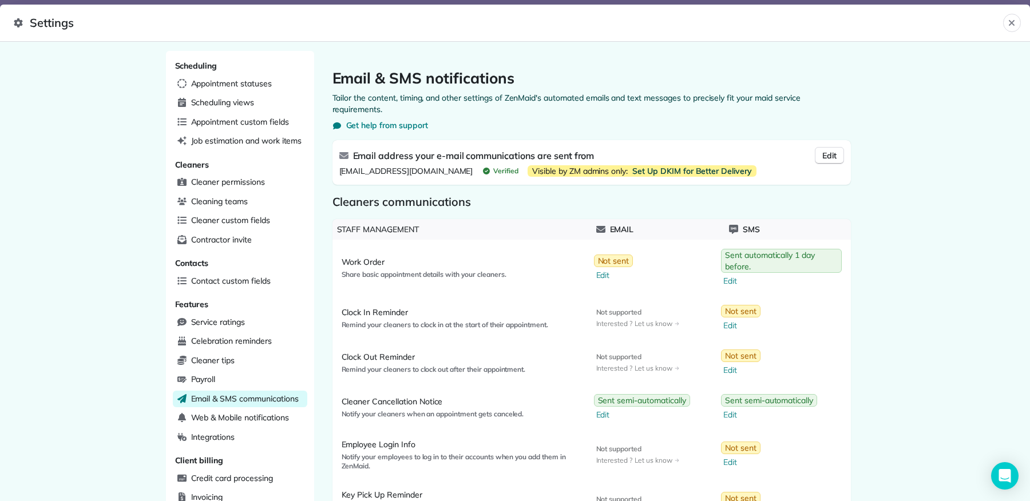
click at [741, 169] on span "Set Up DKIM for Better Delivery" at bounding box center [692, 170] width 120 height 11
